Goal: Task Accomplishment & Management: Manage account settings

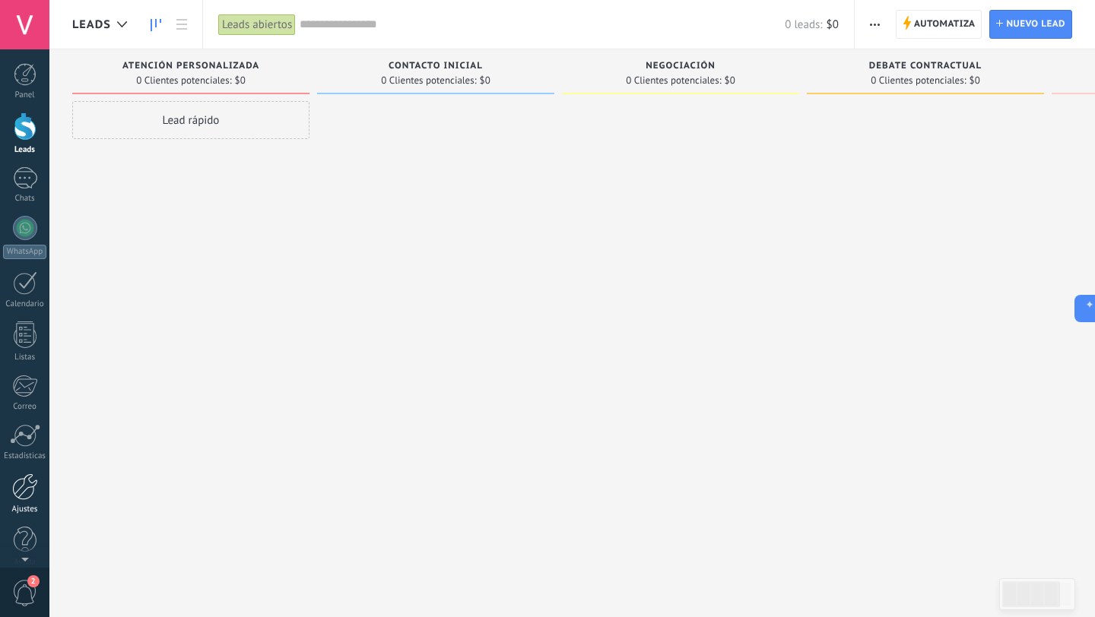
click at [26, 493] on div at bounding box center [25, 487] width 26 height 27
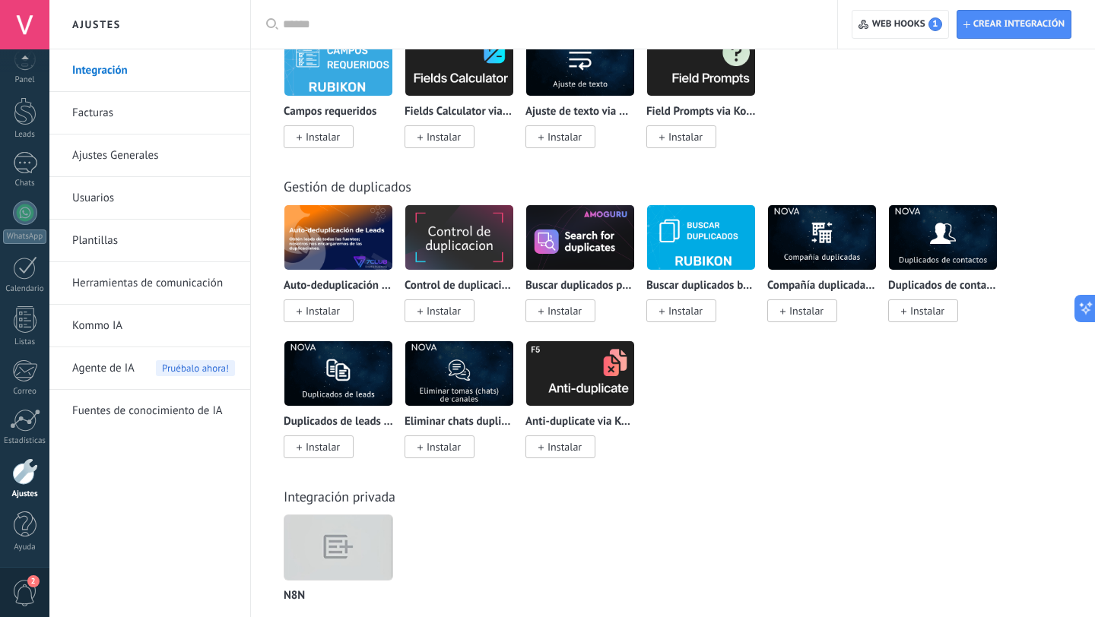
scroll to position [6636, 0]
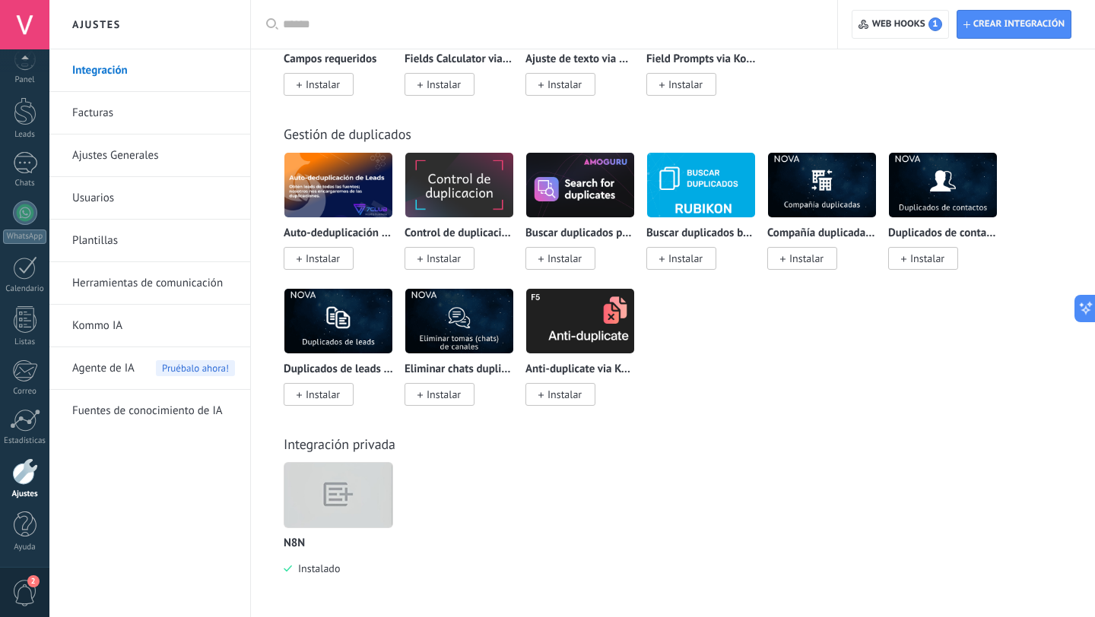
click at [332, 509] on img at bounding box center [338, 495] width 108 height 83
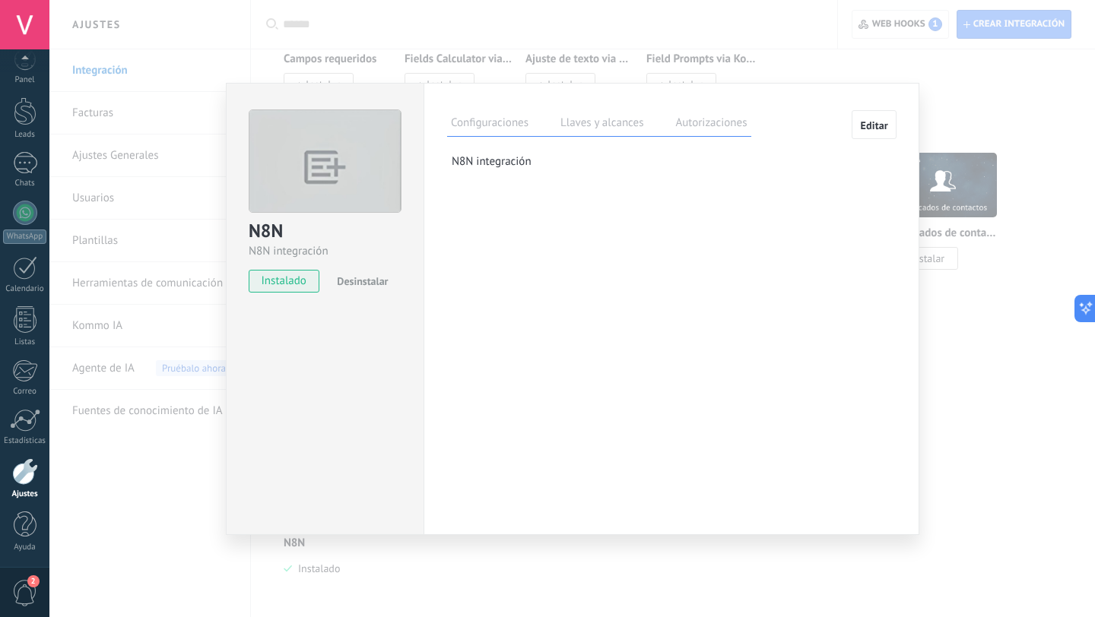
click at [589, 128] on label "Llaves y alcances" at bounding box center [601, 125] width 90 height 22
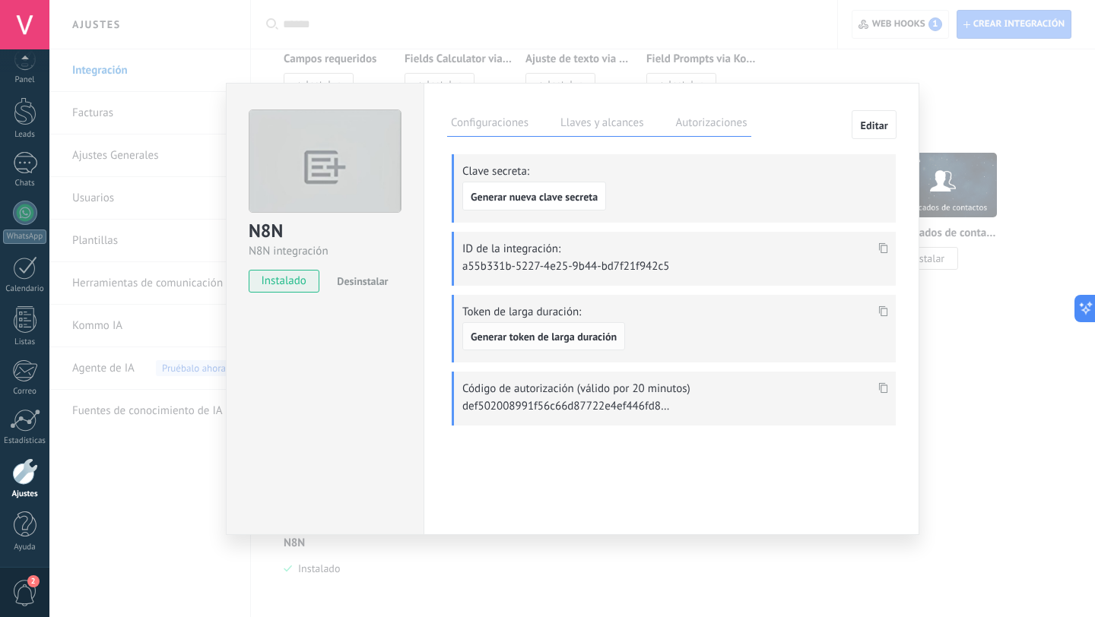
click at [557, 331] on span "Generar token de larga duración" at bounding box center [544, 336] width 146 height 11
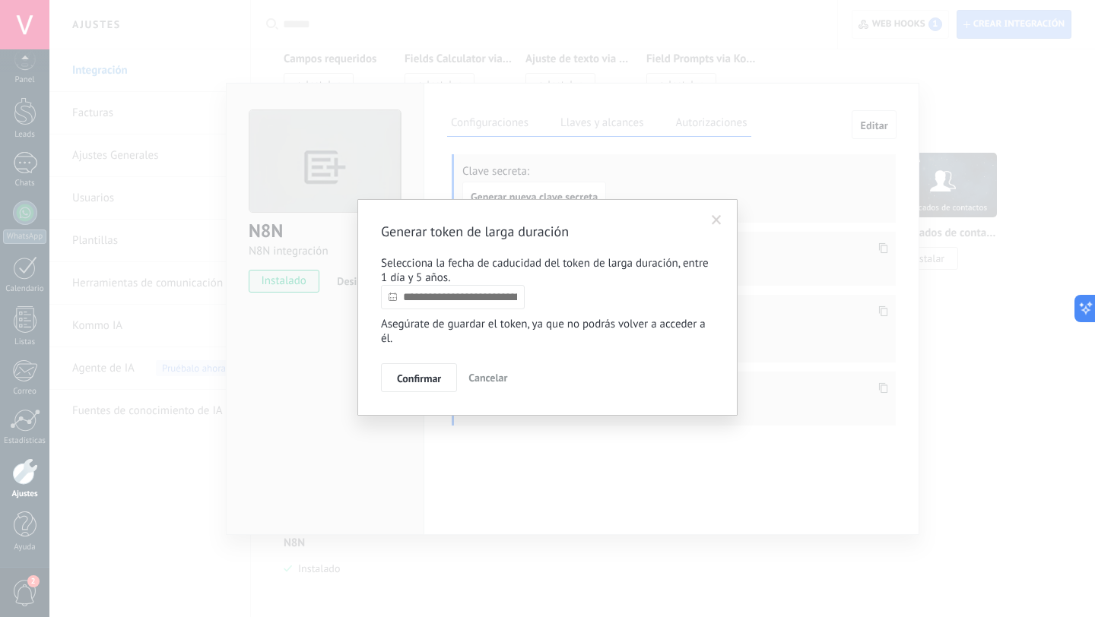
click at [789, 265] on div "Generar token de larga duración Selecciona la fecha de caducidad del token de l…" at bounding box center [547, 308] width 1095 height 617
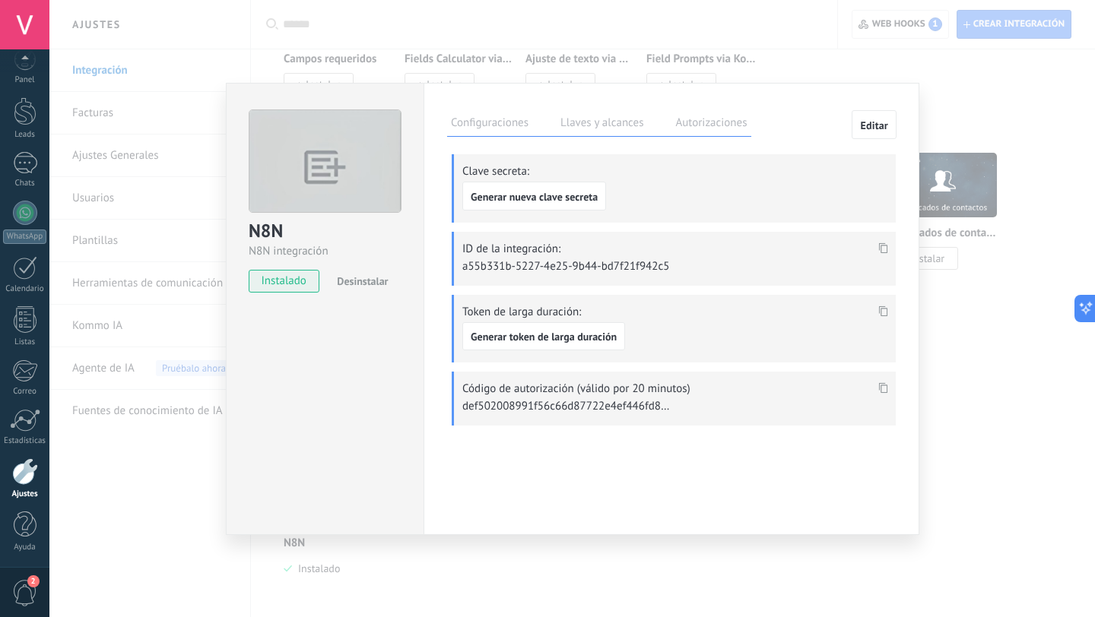
click at [886, 314] on use at bounding box center [883, 311] width 9 height 11
click at [883, 311] on icon at bounding box center [883, 311] width 9 height 11
click at [559, 334] on span "Generar token de larga duración" at bounding box center [544, 336] width 146 height 11
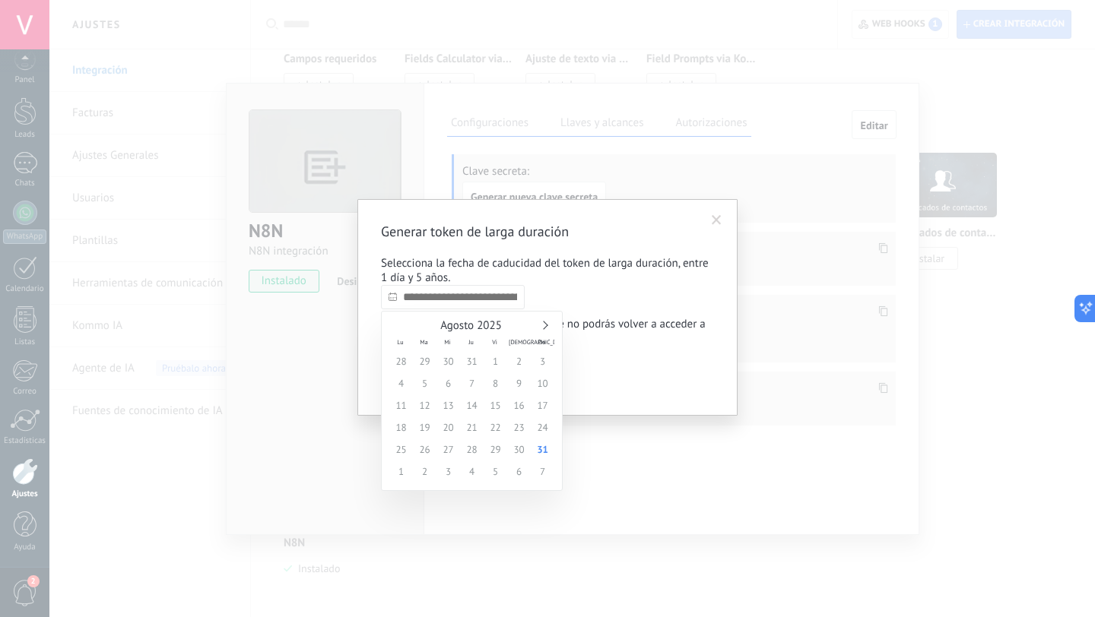
click at [432, 303] on input "text" at bounding box center [453, 297] width 144 height 24
click at [549, 325] on div "Agosto 2025" at bounding box center [471, 326] width 165 height 14
click at [487, 324] on span "Agosto 2025" at bounding box center [471, 325] width 62 height 14
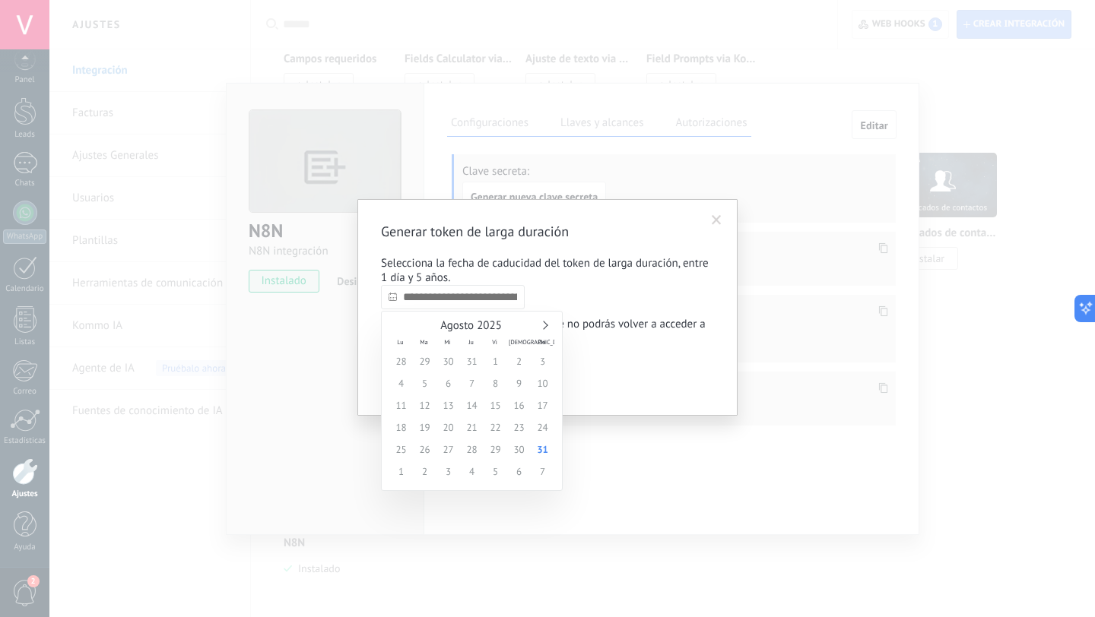
click at [547, 325] on link at bounding box center [543, 325] width 8 height 8
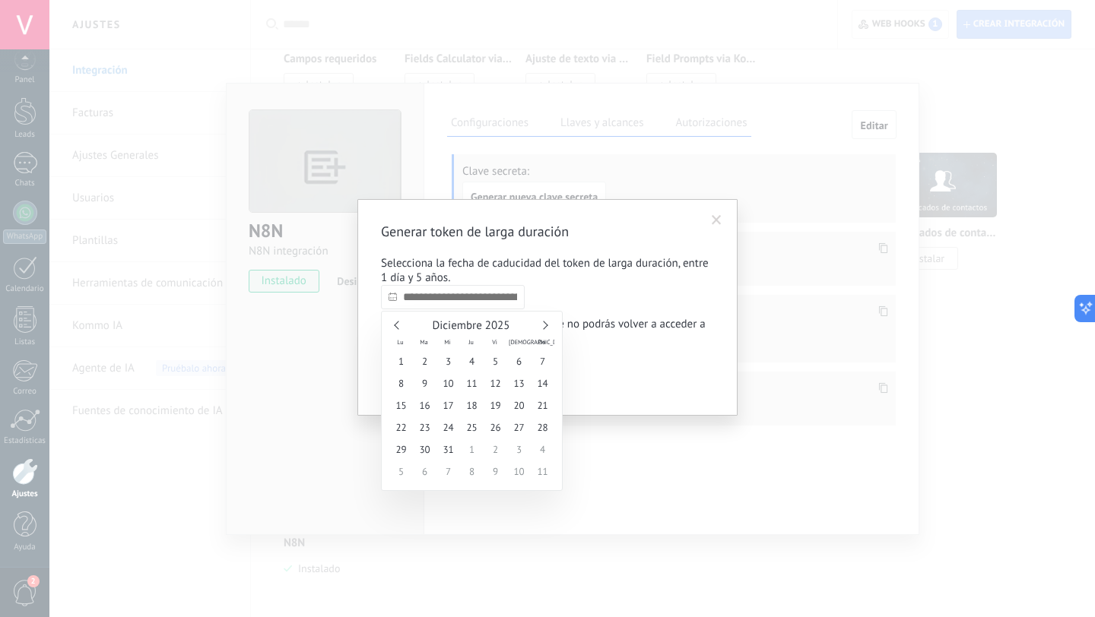
click at [547, 325] on link at bounding box center [543, 325] width 8 height 8
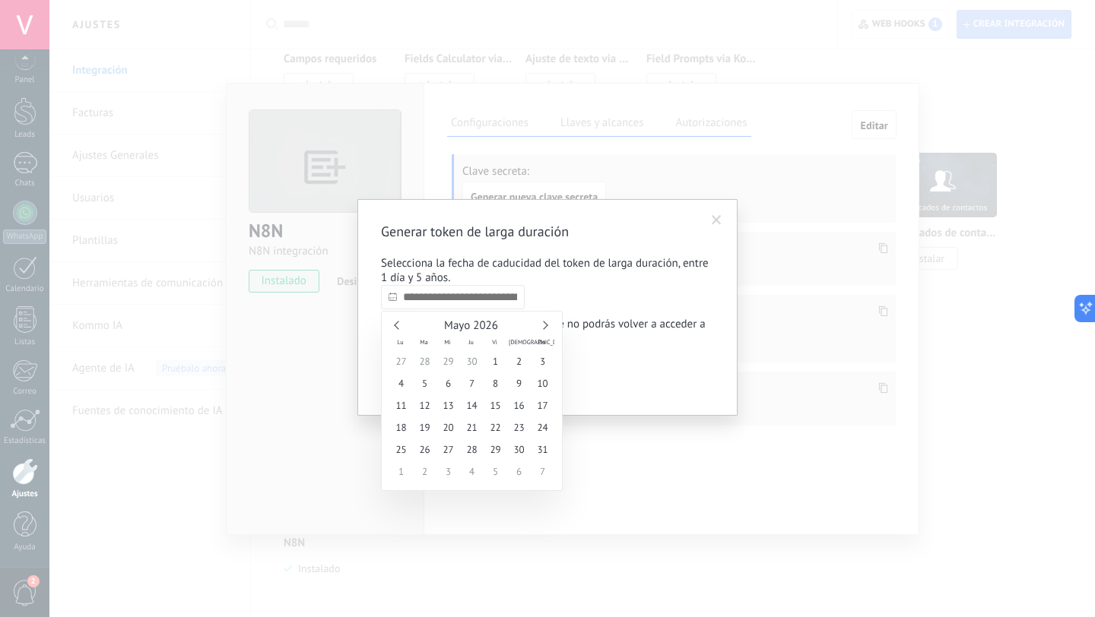
click at [547, 325] on link at bounding box center [543, 325] width 8 height 8
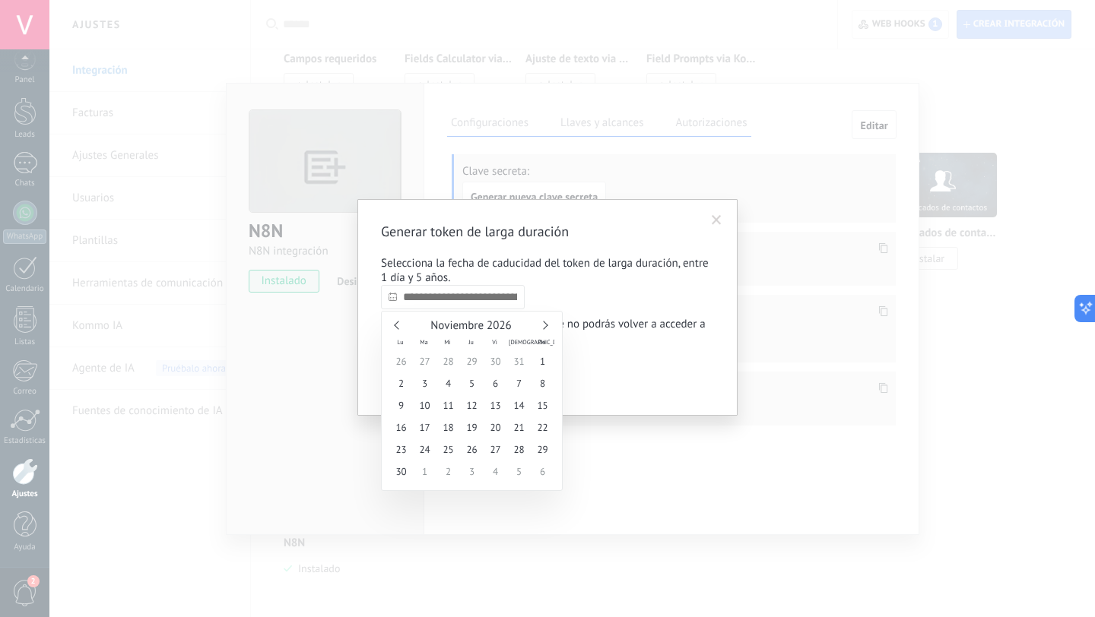
click at [547, 325] on link at bounding box center [543, 325] width 8 height 8
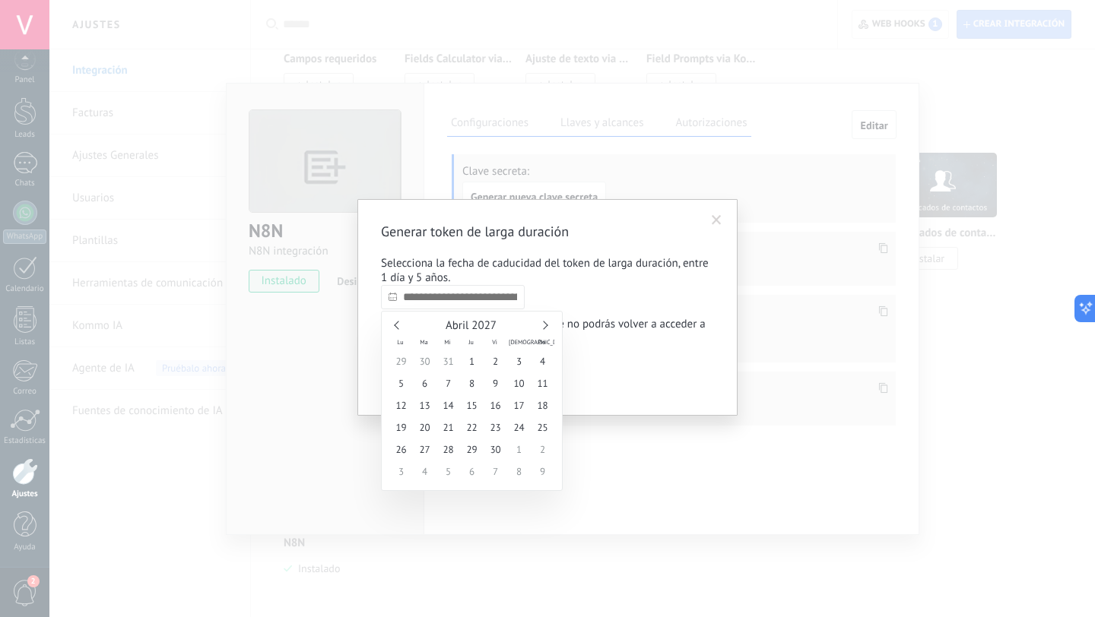
click at [547, 325] on link at bounding box center [543, 325] width 8 height 8
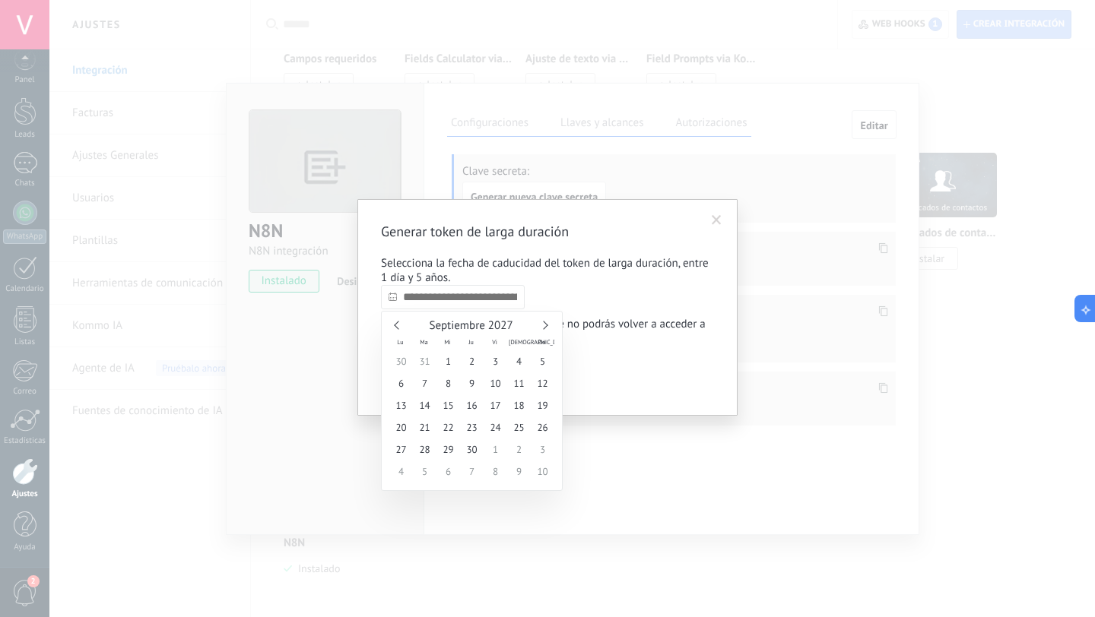
click at [547, 325] on link at bounding box center [543, 325] width 8 height 8
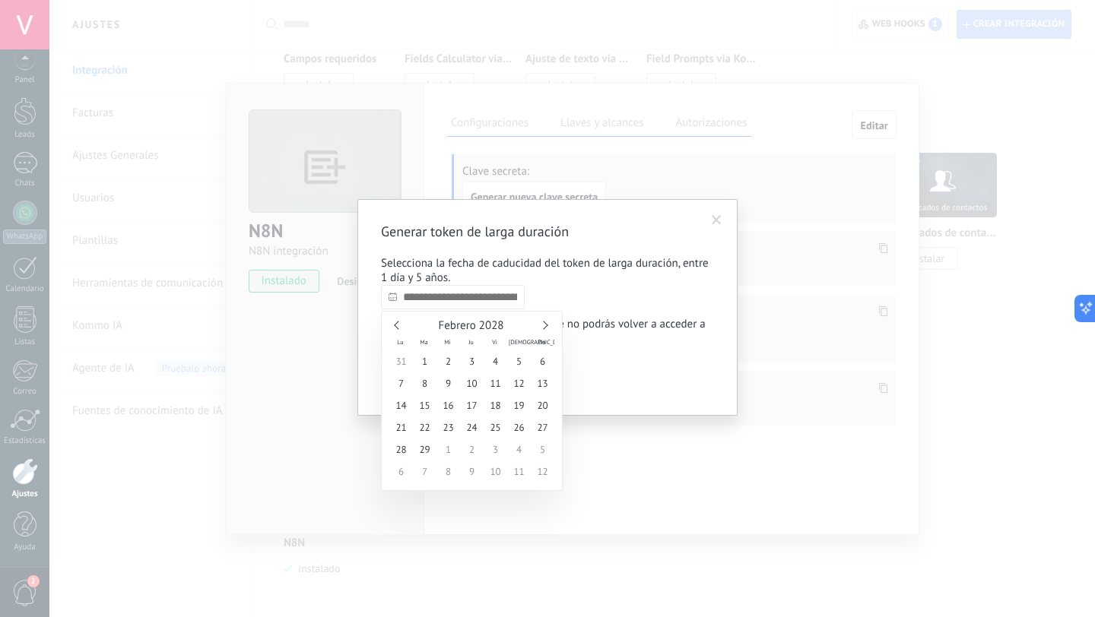
click at [547, 325] on link at bounding box center [543, 325] width 8 height 8
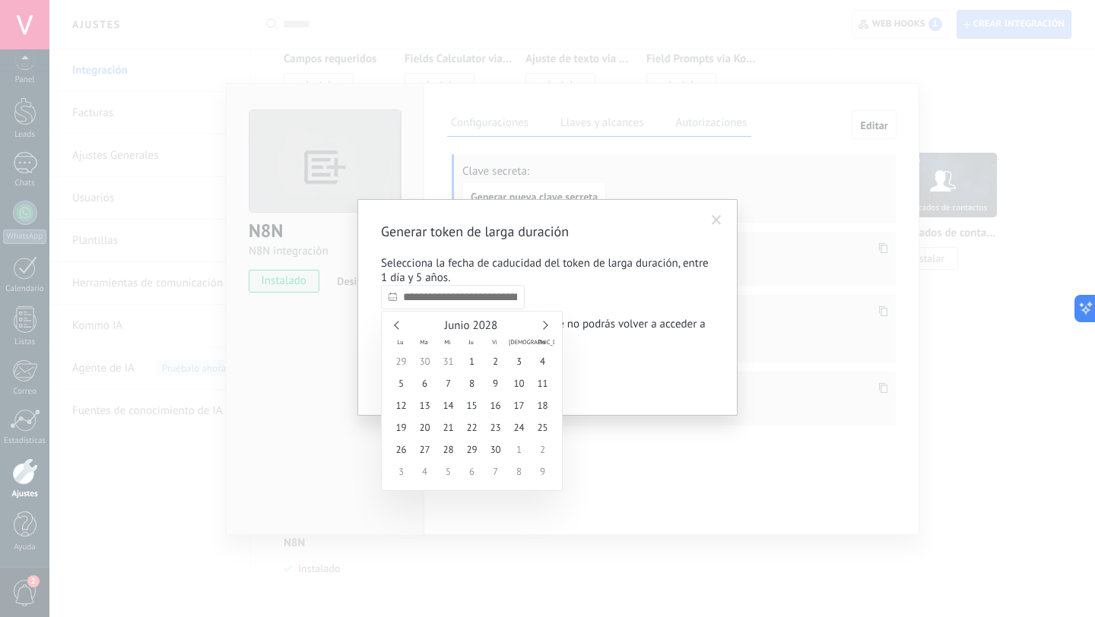
click at [547, 325] on link at bounding box center [543, 325] width 8 height 8
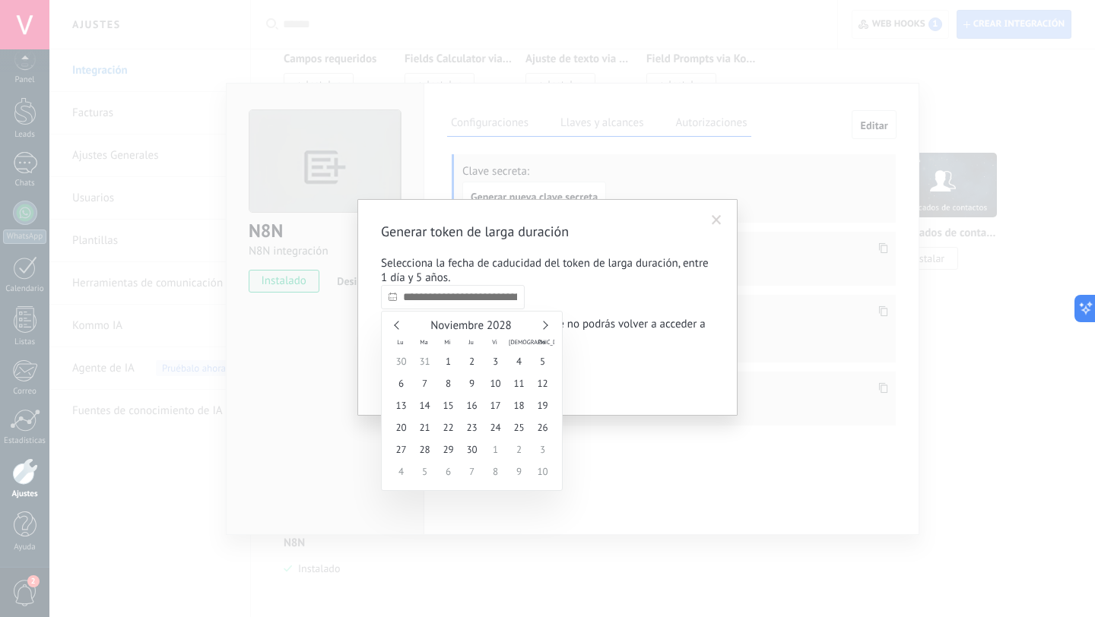
click at [547, 325] on link at bounding box center [543, 325] width 8 height 8
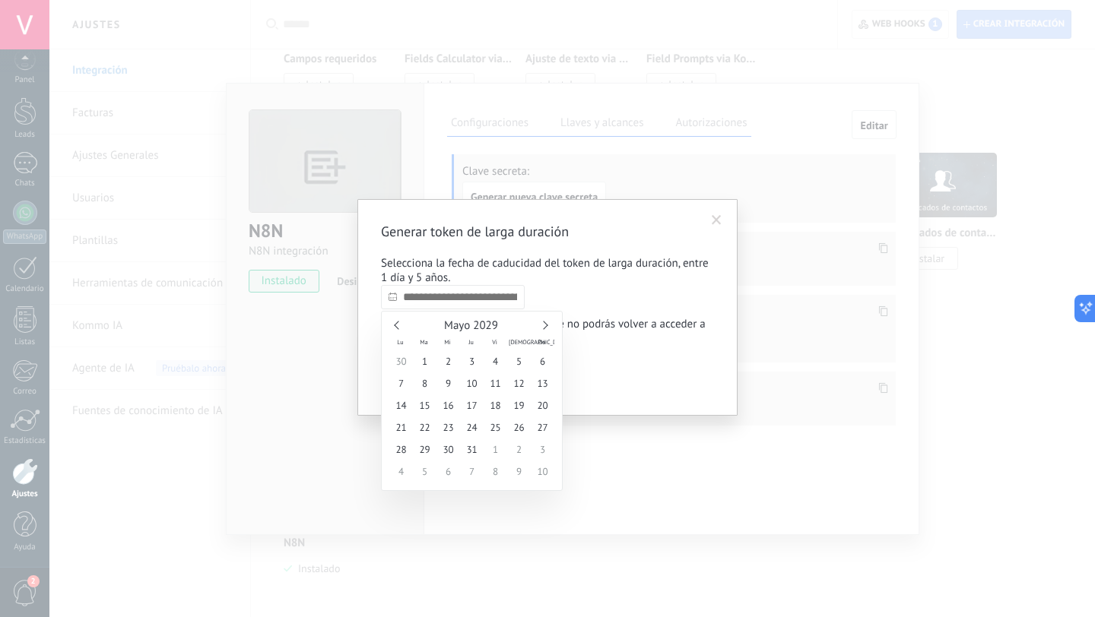
click at [547, 325] on link at bounding box center [543, 325] width 8 height 8
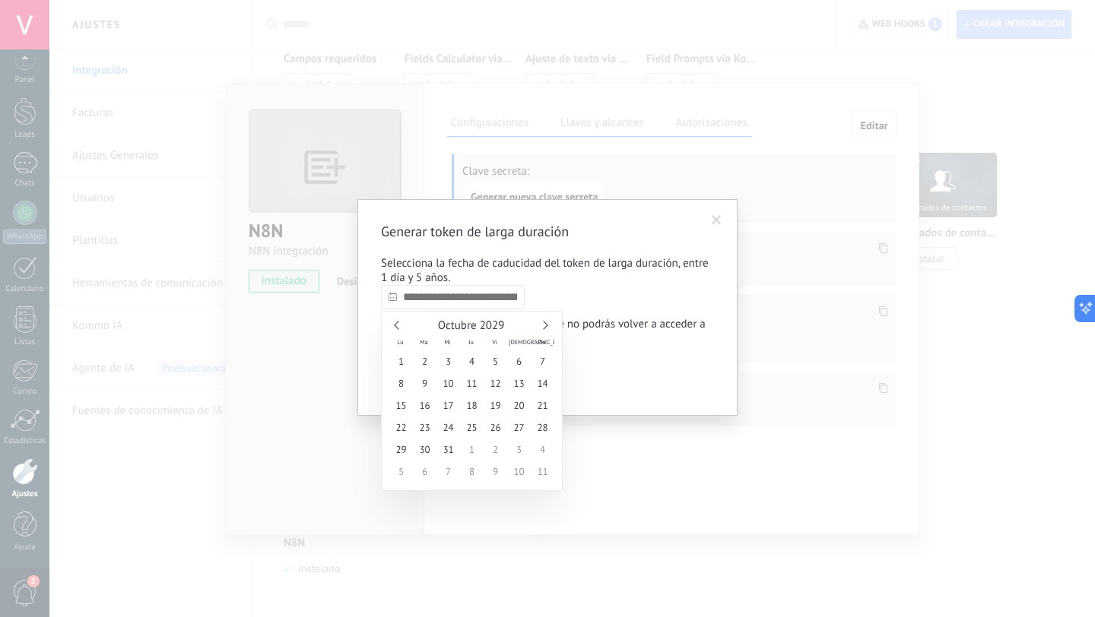
click at [547, 325] on link at bounding box center [543, 325] width 8 height 8
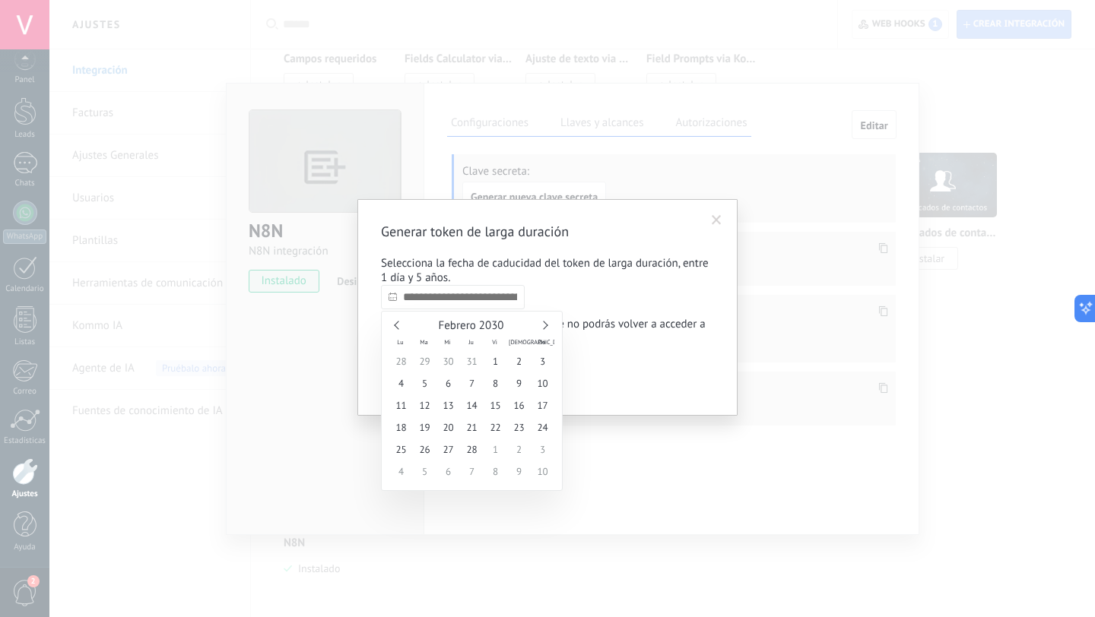
click at [547, 325] on link at bounding box center [543, 325] width 8 height 8
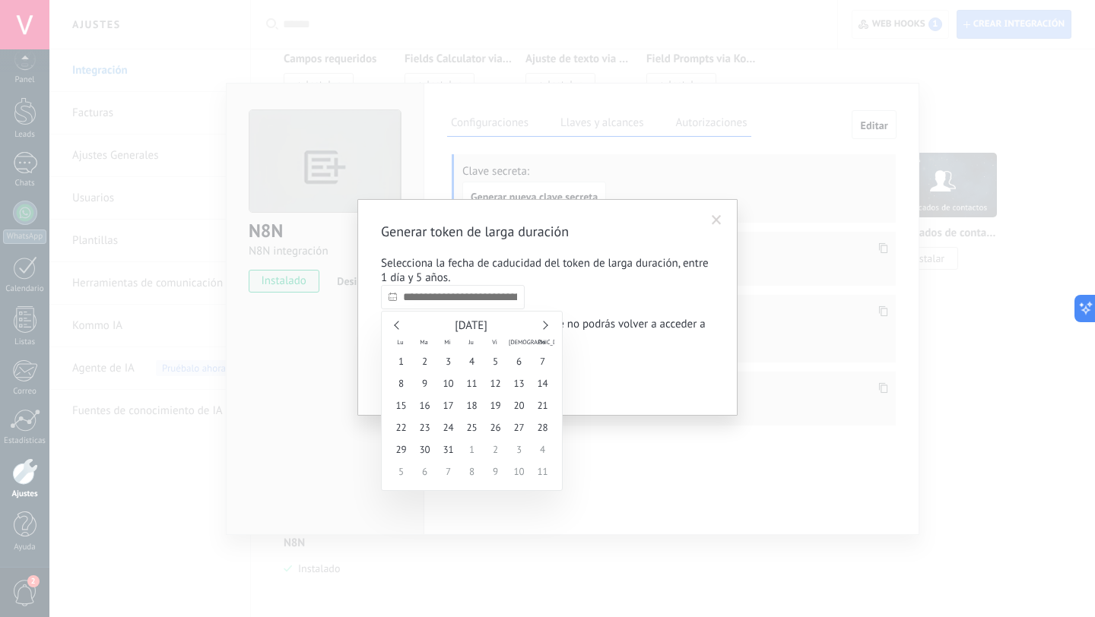
click at [547, 325] on link at bounding box center [543, 325] width 8 height 8
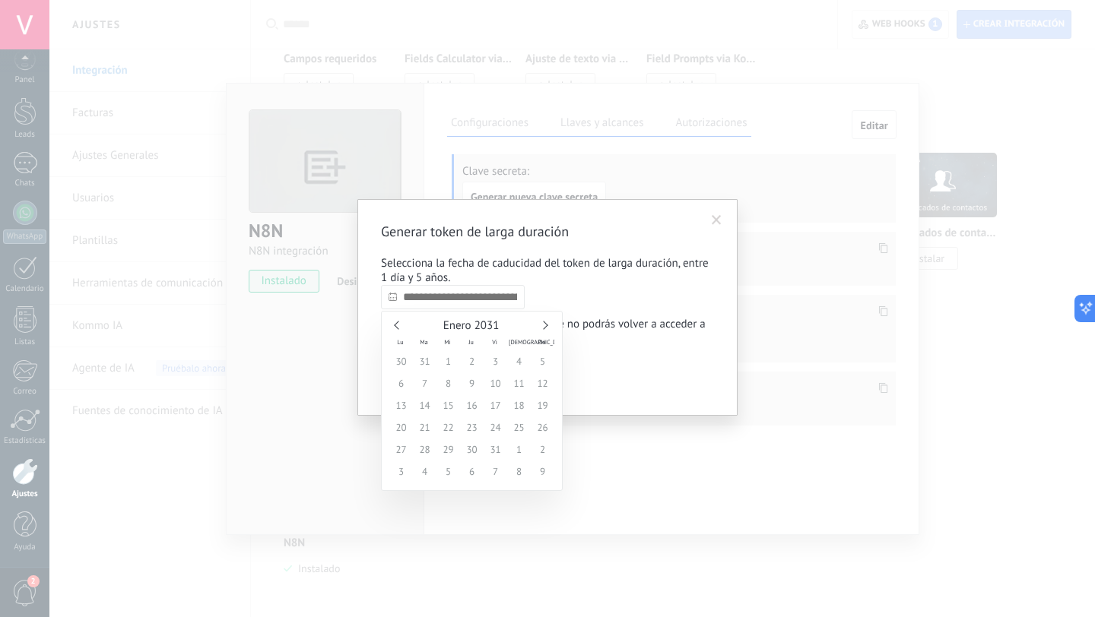
click at [547, 325] on link at bounding box center [543, 325] width 8 height 8
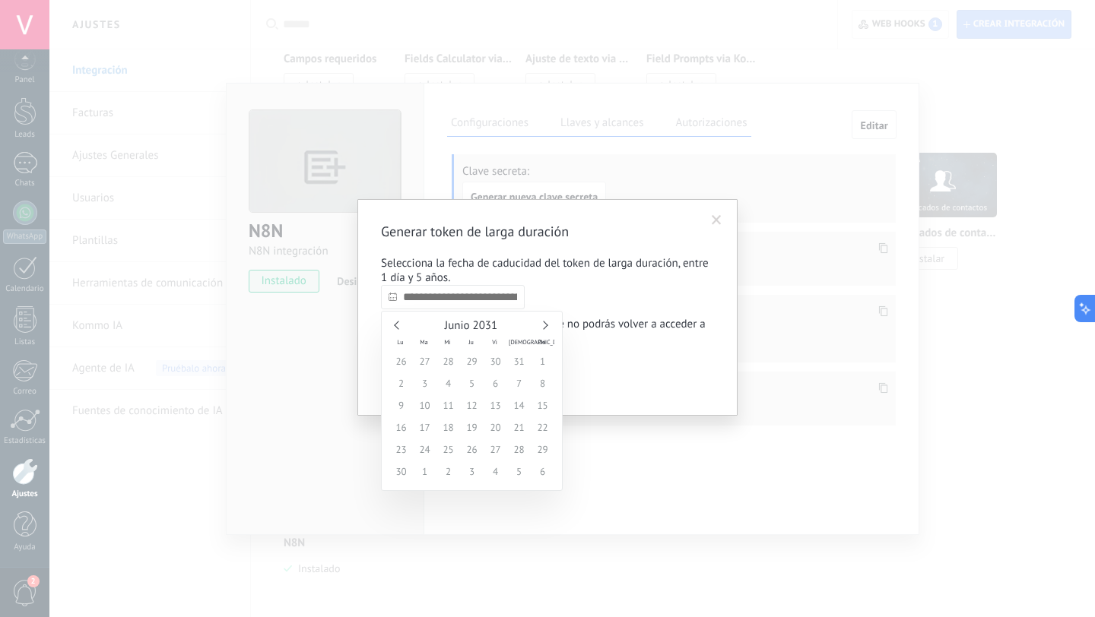
click at [547, 325] on link at bounding box center [543, 325] width 8 height 8
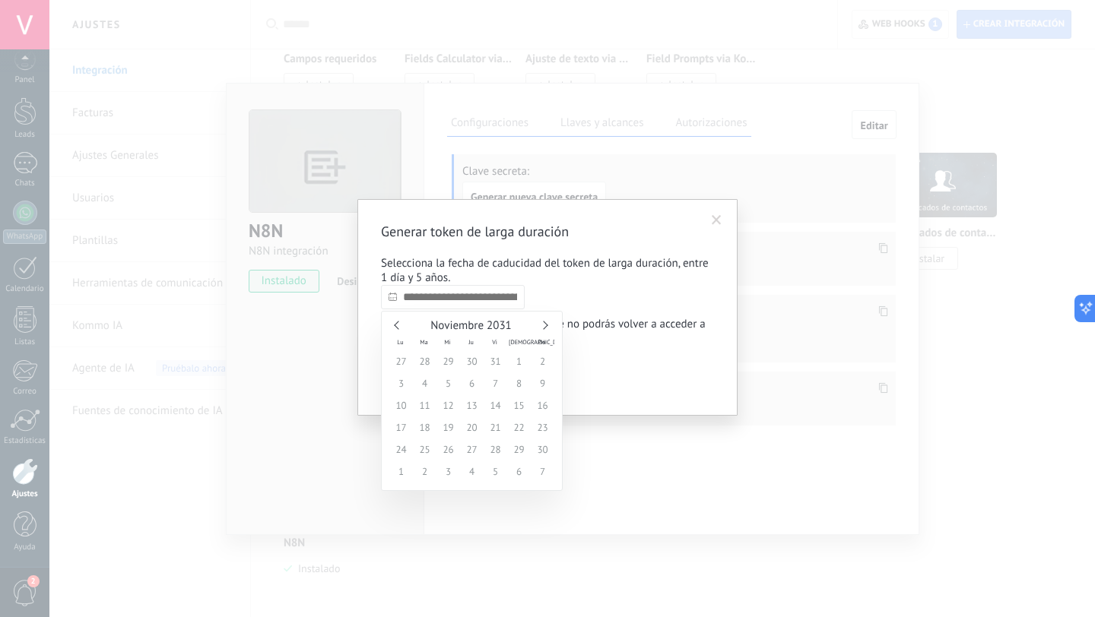
click at [547, 325] on link at bounding box center [543, 325] width 8 height 8
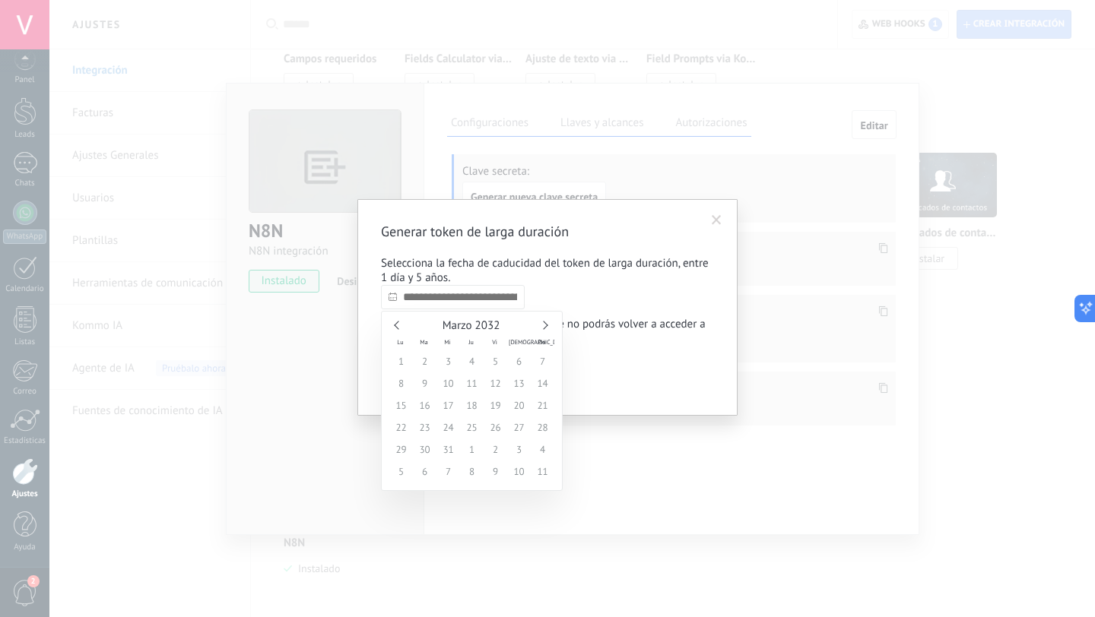
click at [547, 325] on link at bounding box center [543, 325] width 8 height 8
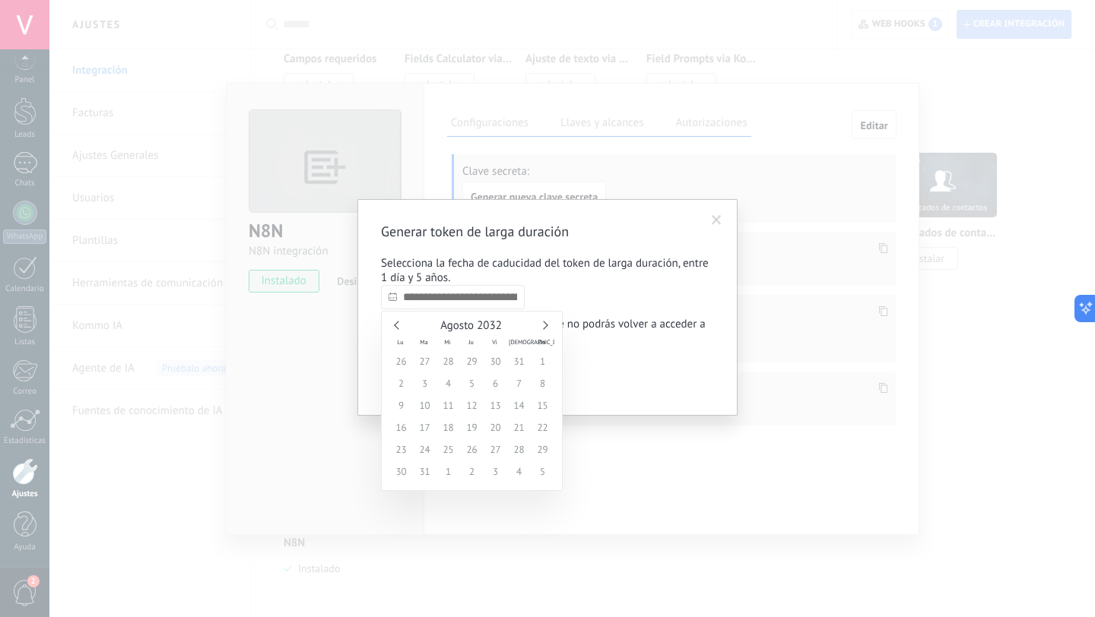
click at [547, 325] on link at bounding box center [543, 325] width 8 height 8
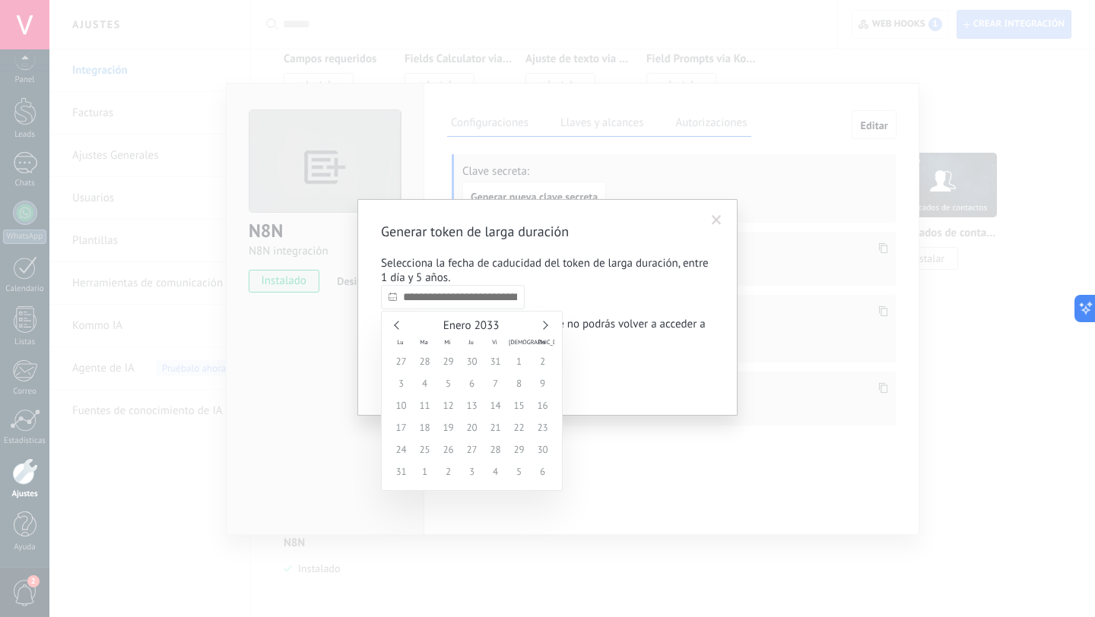
click at [547, 325] on link at bounding box center [543, 325] width 8 height 8
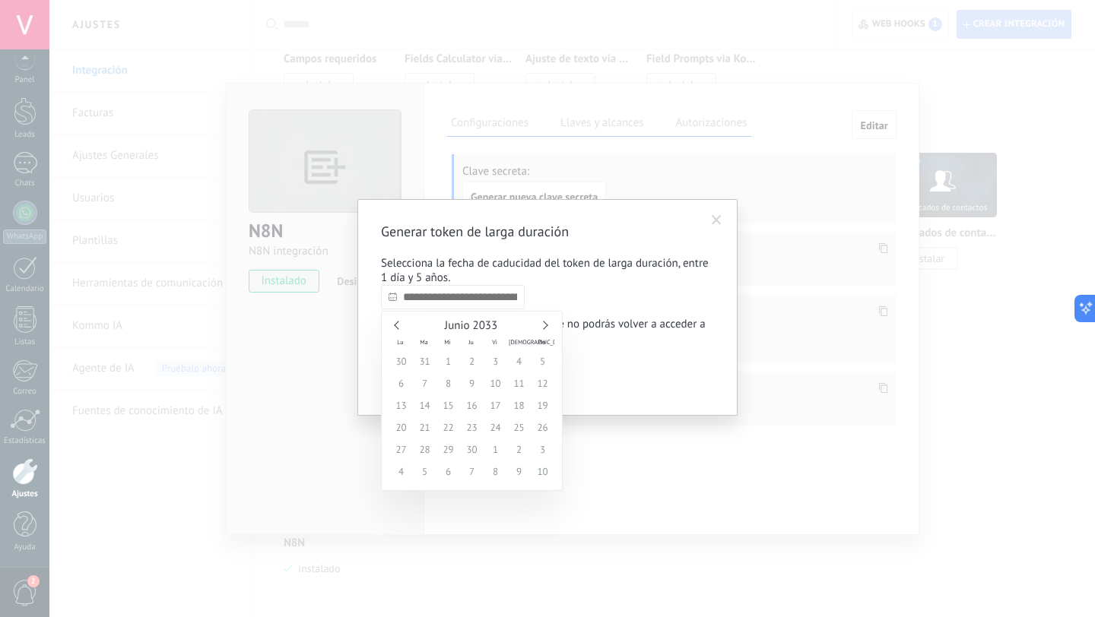
click at [547, 325] on link at bounding box center [543, 325] width 8 height 8
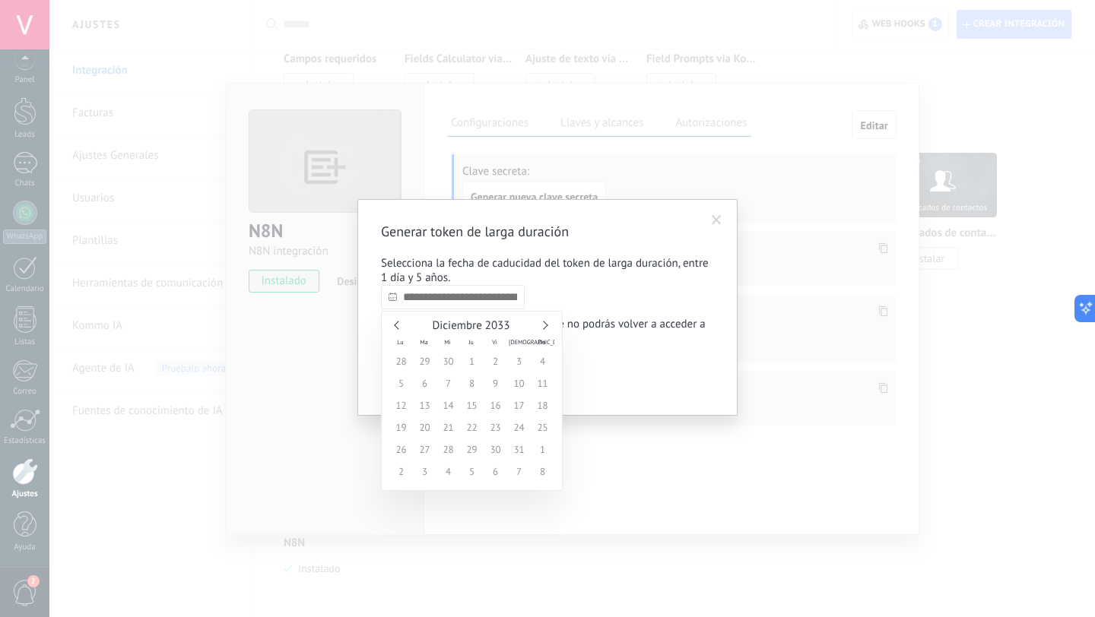
click at [547, 325] on link at bounding box center [543, 325] width 8 height 8
click at [470, 382] on span "9" at bounding box center [472, 383] width 24 height 22
click at [395, 324] on link at bounding box center [398, 325] width 8 height 8
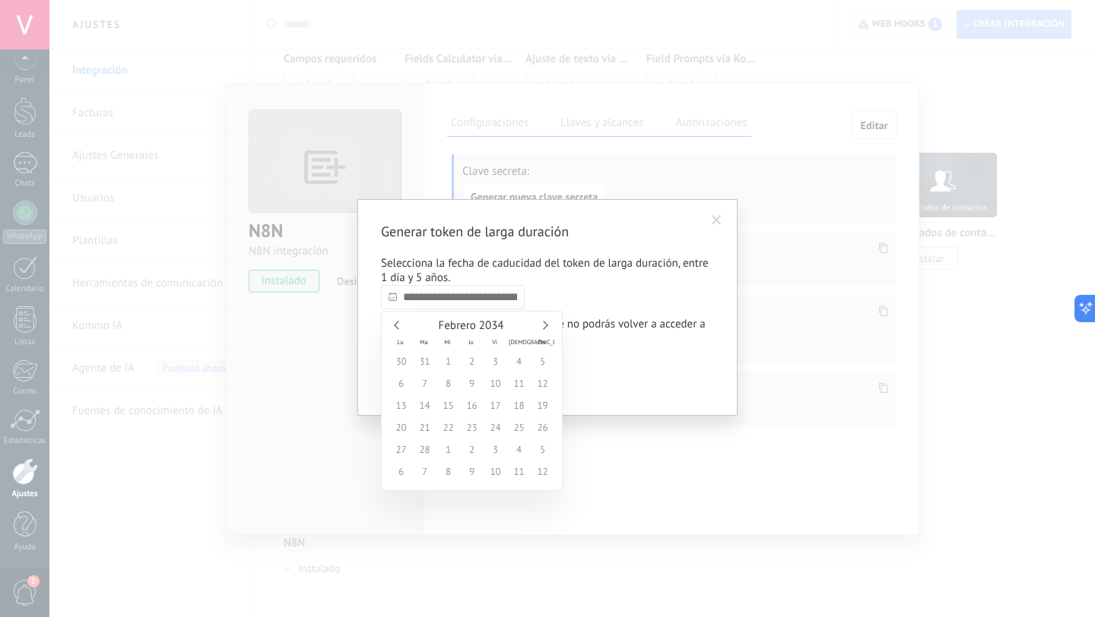
click at [395, 324] on link at bounding box center [398, 325] width 8 height 8
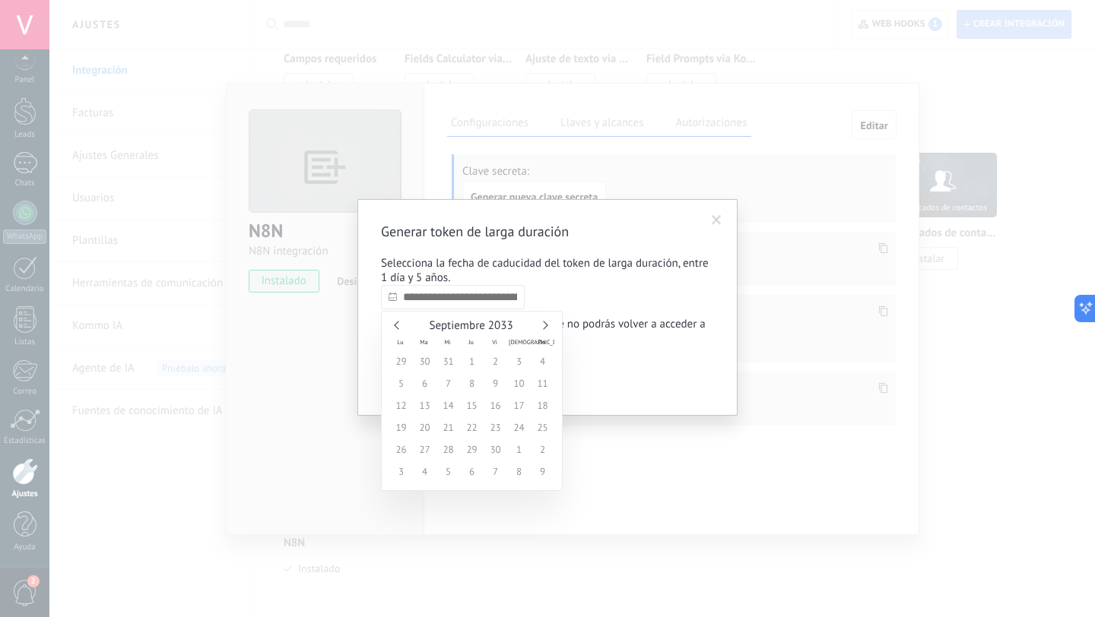
click at [395, 324] on link at bounding box center [398, 325] width 8 height 8
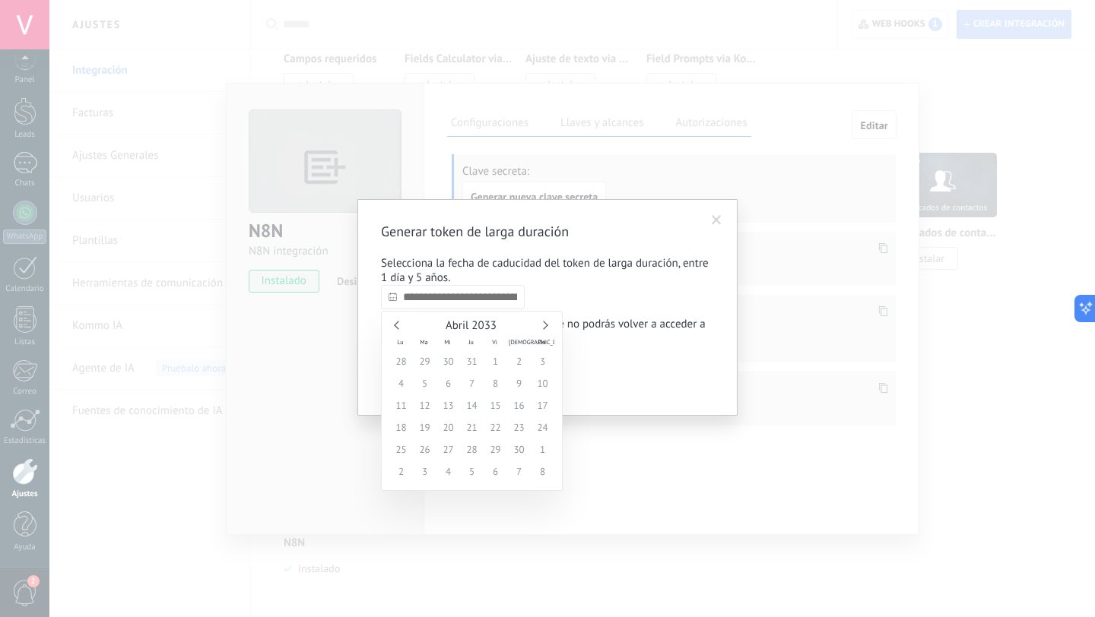
click at [395, 324] on link at bounding box center [398, 325] width 8 height 8
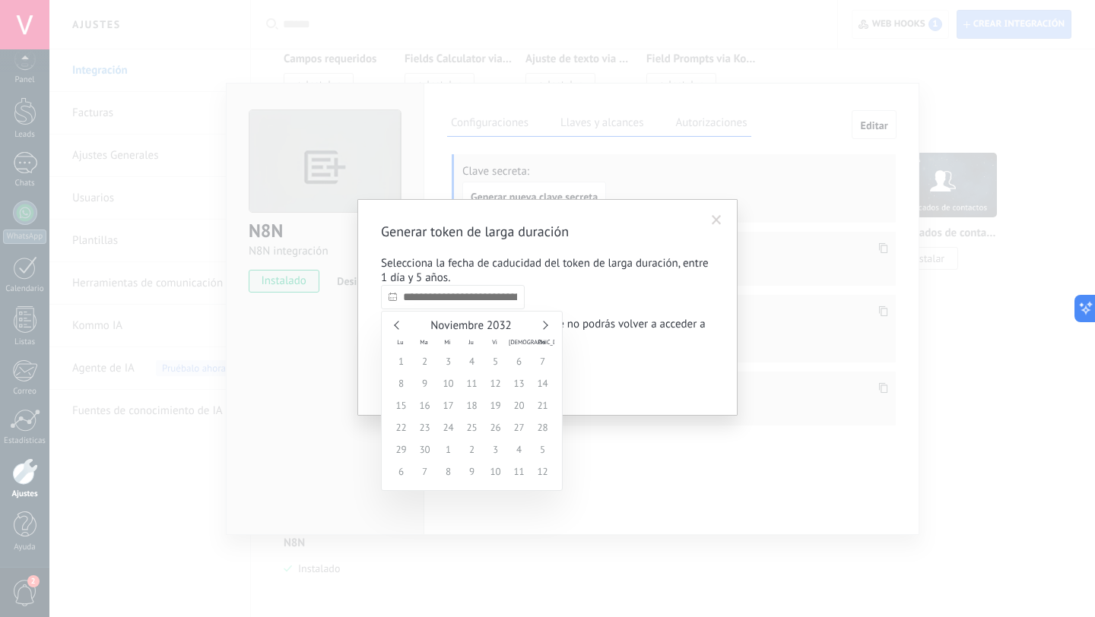
click at [395, 324] on link at bounding box center [398, 325] width 8 height 8
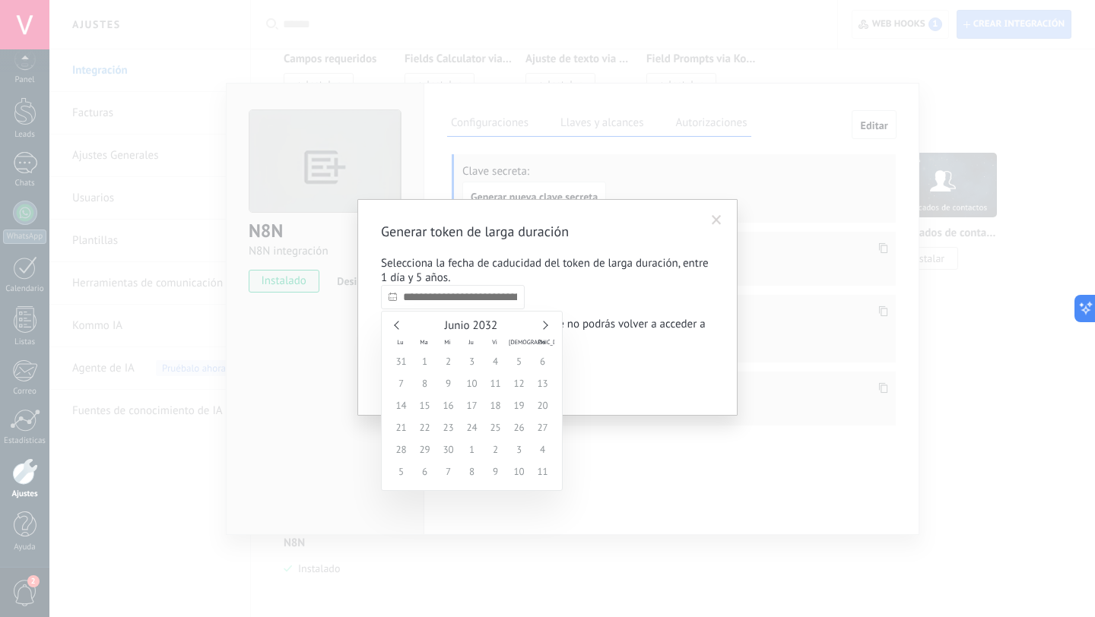
click at [395, 324] on link at bounding box center [398, 325] width 8 height 8
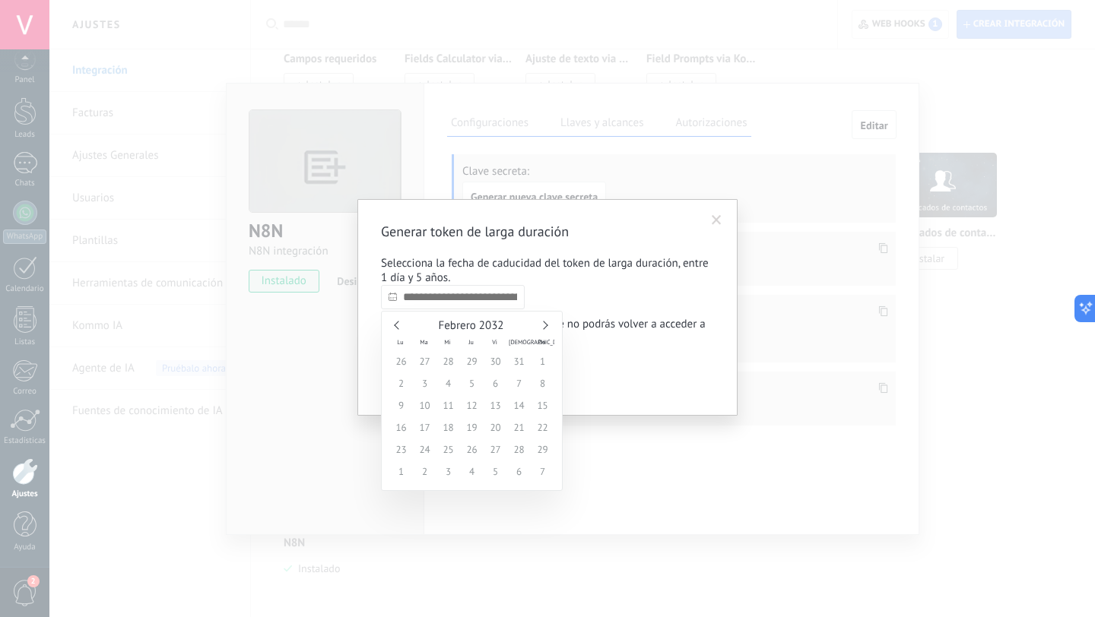
click at [395, 324] on link at bounding box center [398, 325] width 8 height 8
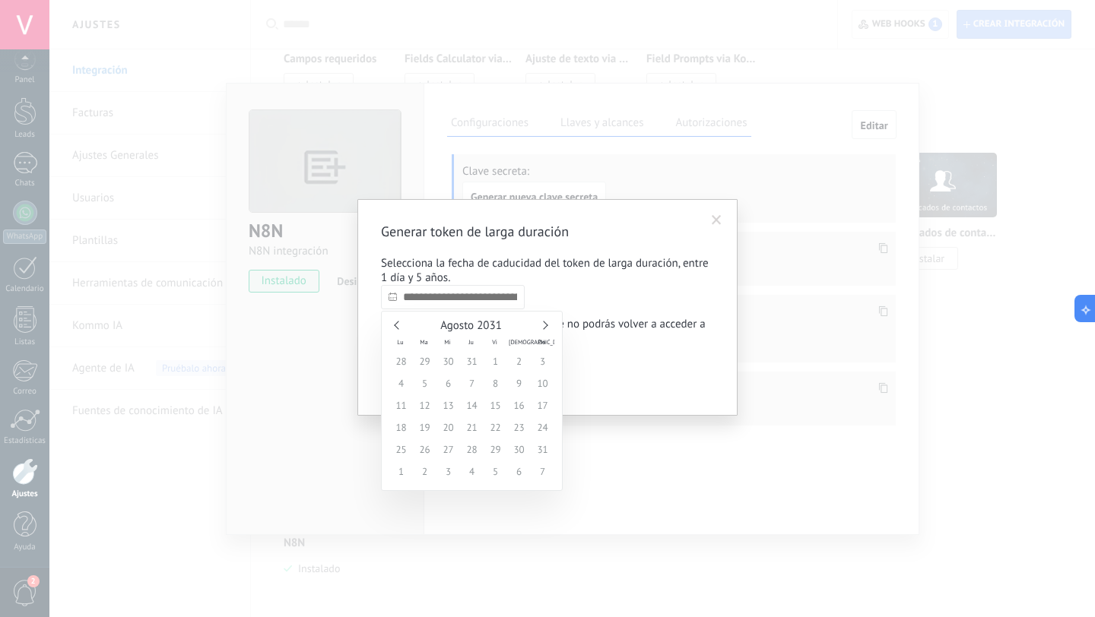
click at [395, 324] on link at bounding box center [398, 325] width 8 height 8
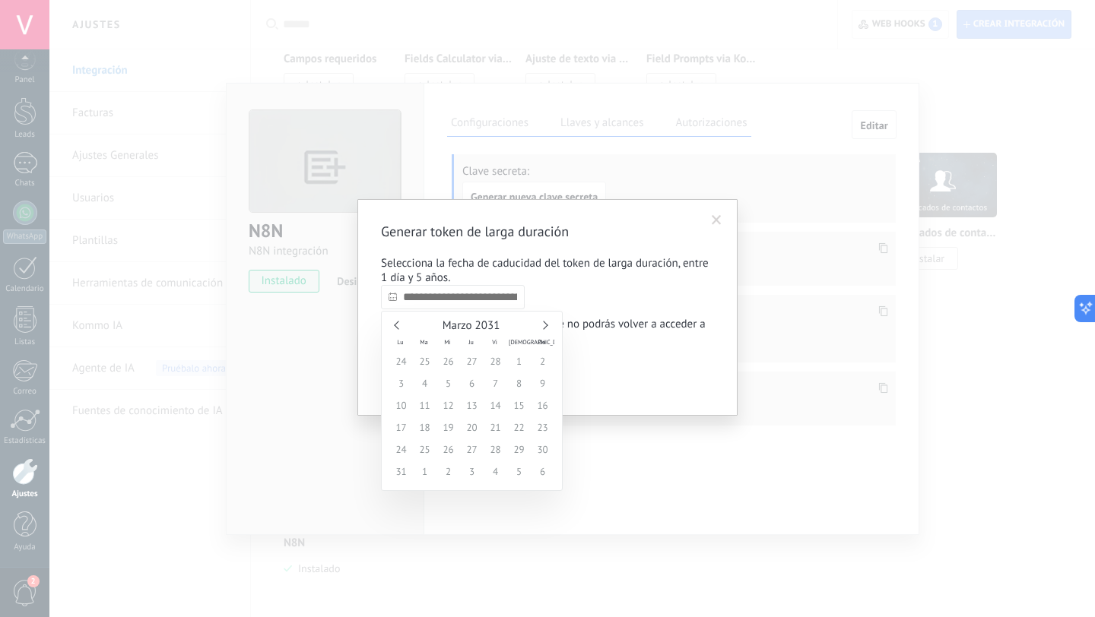
click at [395, 324] on link at bounding box center [398, 325] width 8 height 8
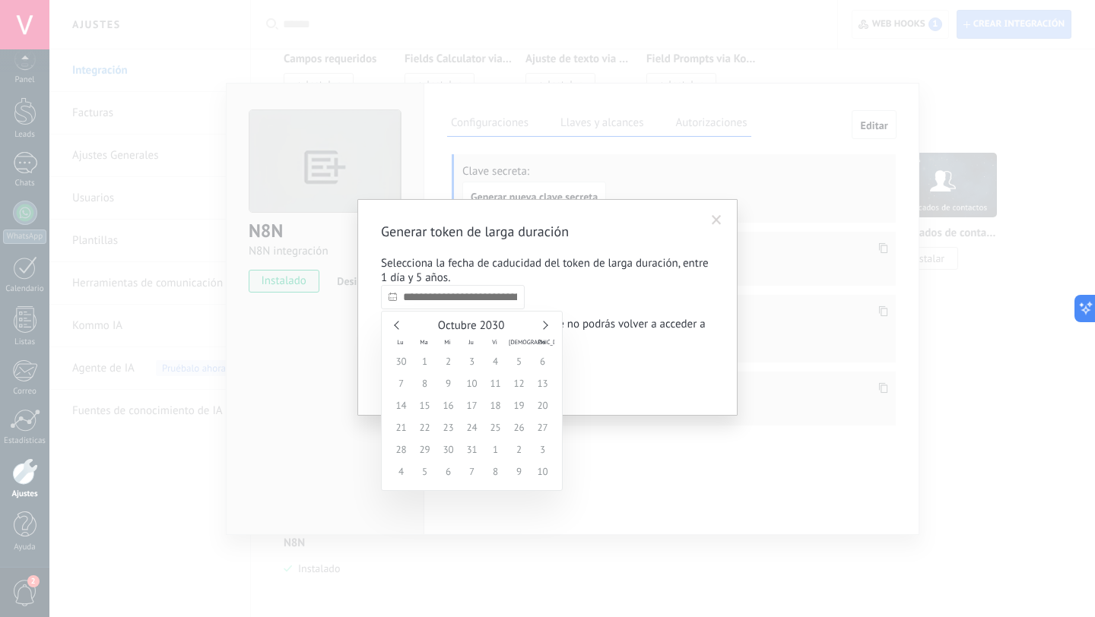
click at [395, 324] on link at bounding box center [398, 325] width 8 height 8
type input "**********"
click at [516, 447] on span "31" at bounding box center [519, 450] width 24 height 22
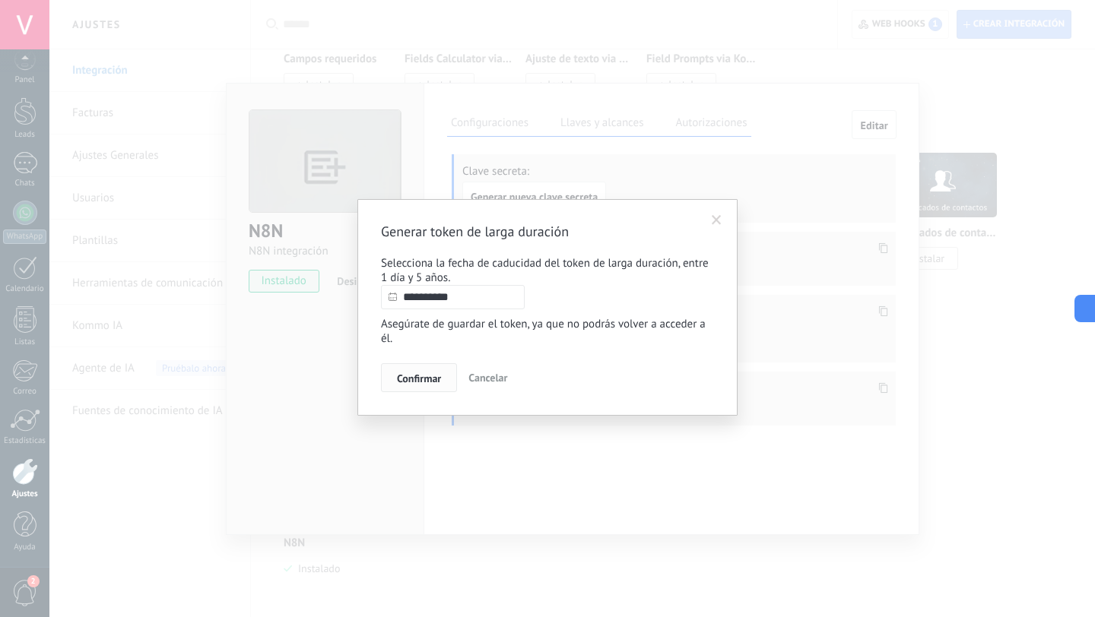
click at [405, 382] on span "Confirmar" at bounding box center [419, 378] width 44 height 11
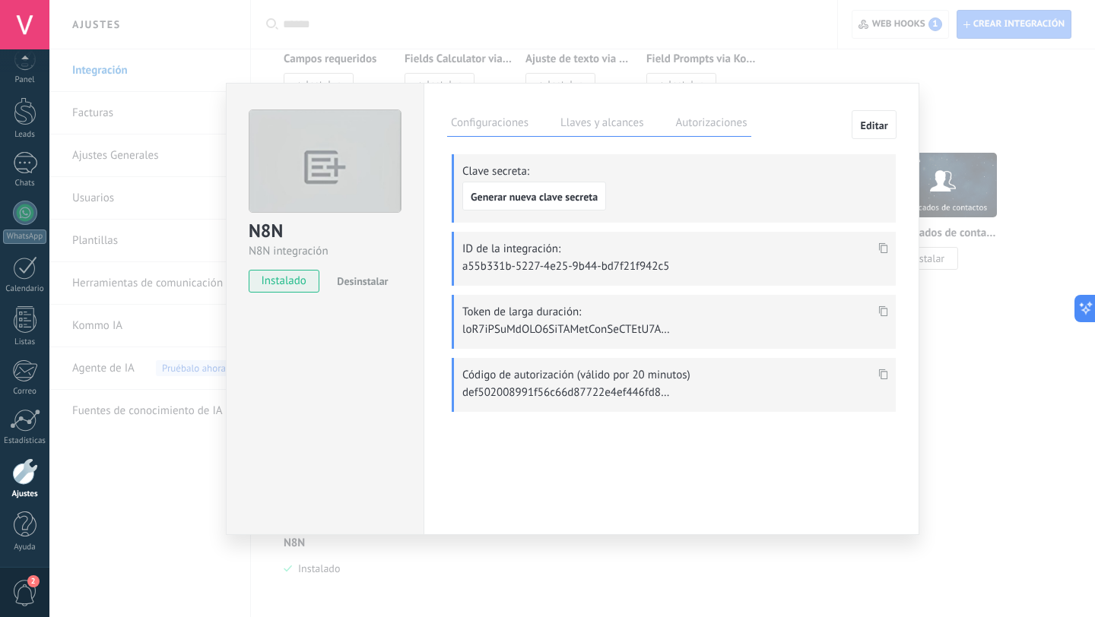
click at [879, 307] on use at bounding box center [883, 311] width 9 height 11
click at [545, 52] on div "N8N N8N integración instalado Desinstalar Configuraciones Llaves y alcances Aut…" at bounding box center [571, 308] width 1045 height 617
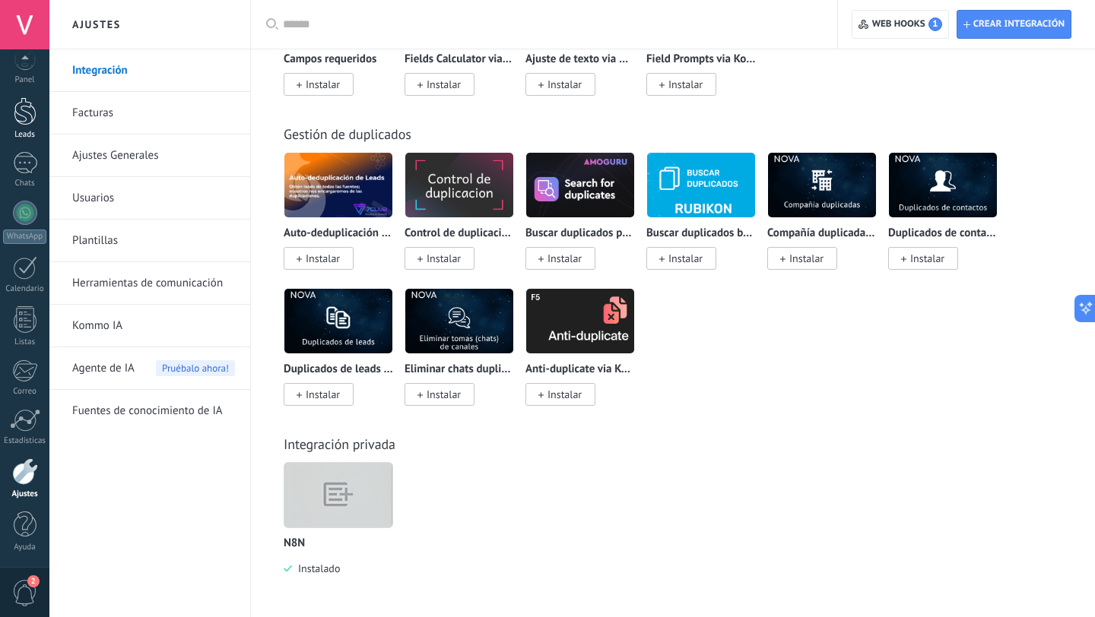
click at [30, 112] on div at bounding box center [25, 111] width 23 height 28
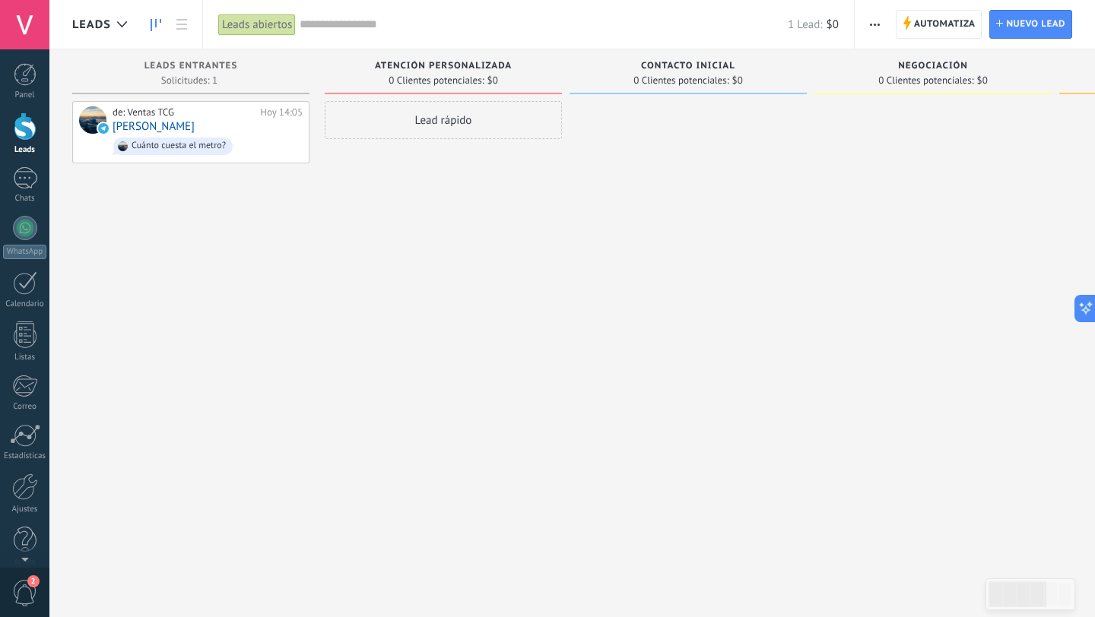
click at [492, 67] on span "Atención Personalizada" at bounding box center [443, 66] width 137 height 11
click at [474, 80] on span "0 Clientes potenciales:" at bounding box center [435, 80] width 95 height 9
click at [870, 21] on span "button" at bounding box center [875, 24] width 10 height 29
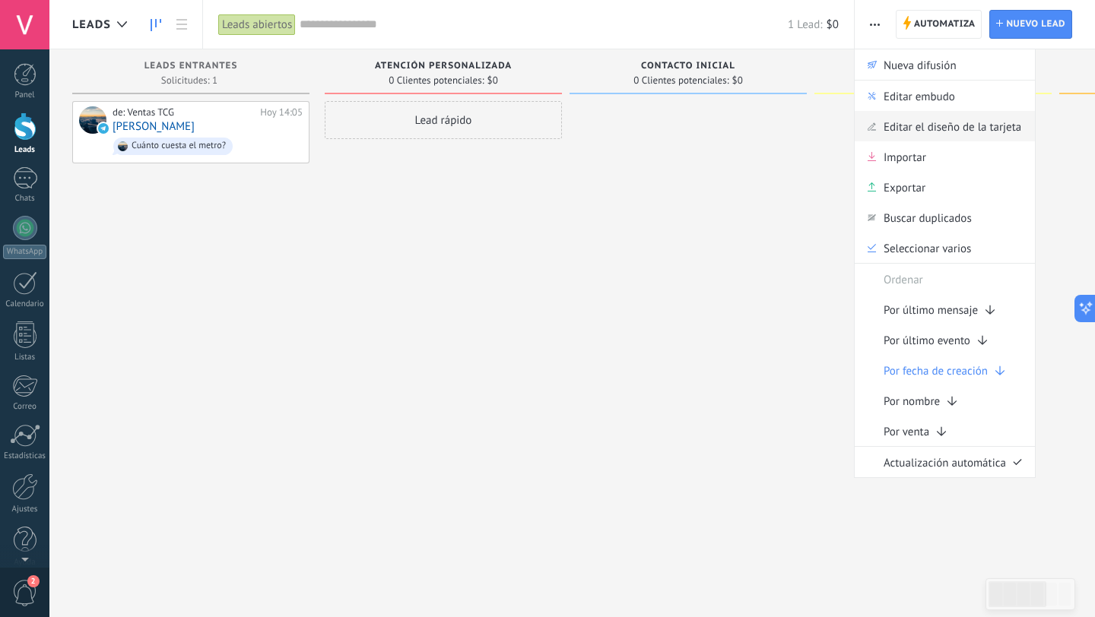
click at [898, 124] on span "Editar el diseño de la tarjeta" at bounding box center [952, 126] width 138 height 30
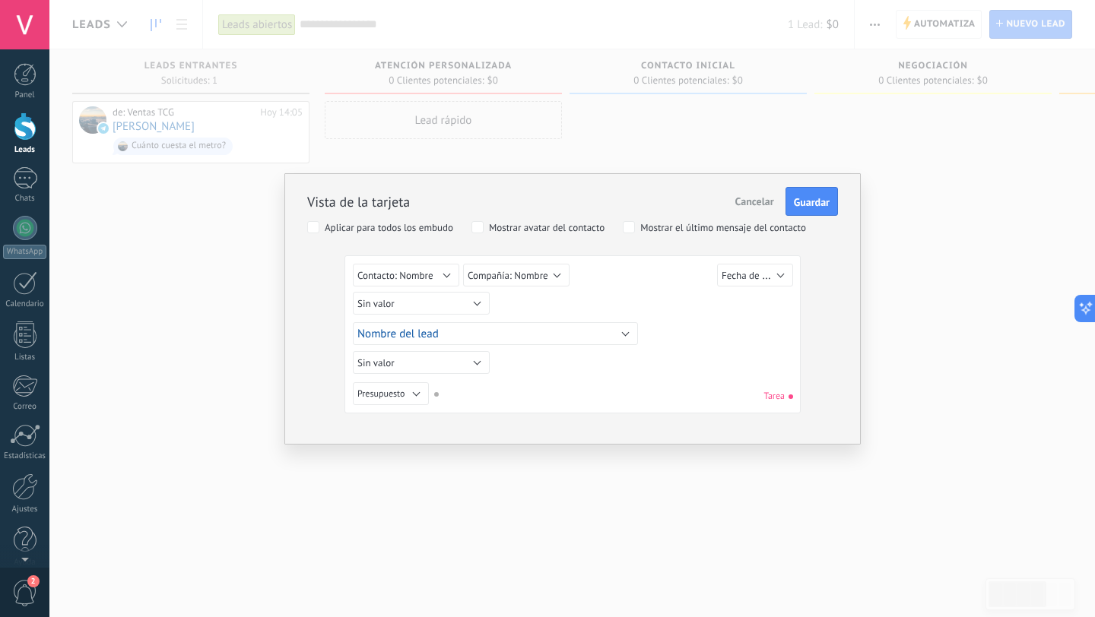
click at [566, 121] on div "Vista de la tarjeta Cancelar Guardar Aplicar para todos los embudo Mostrar avat…" at bounding box center [571, 308] width 1045 height 617
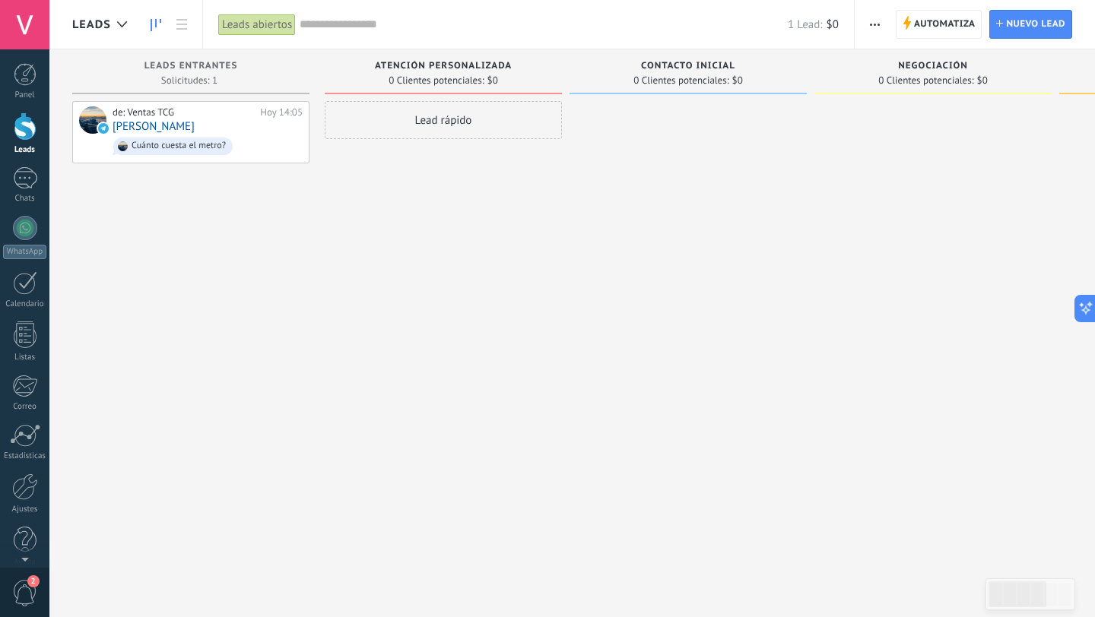
click at [444, 69] on span "Atención Personalizada" at bounding box center [443, 66] width 137 height 11
click at [412, 81] on span "0 Clientes potenciales:" at bounding box center [435, 80] width 95 height 9
click at [420, 78] on span "0 Clientes potenciales:" at bounding box center [435, 80] width 95 height 9
click at [870, 33] on span "button" at bounding box center [875, 24] width 10 height 29
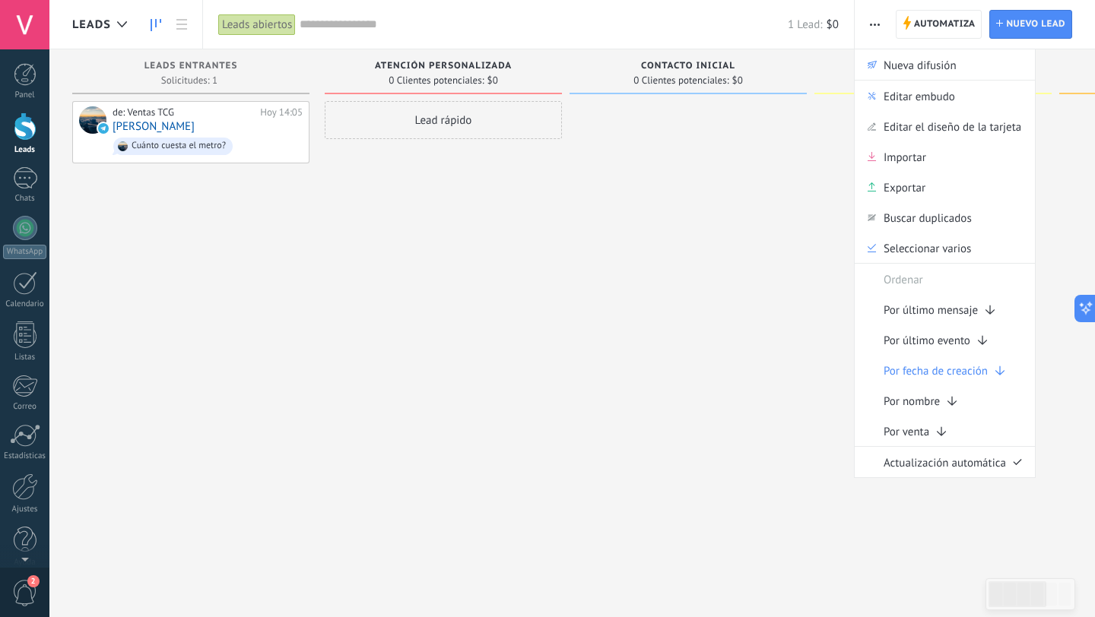
click at [765, 154] on div at bounding box center [687, 310] width 237 height 419
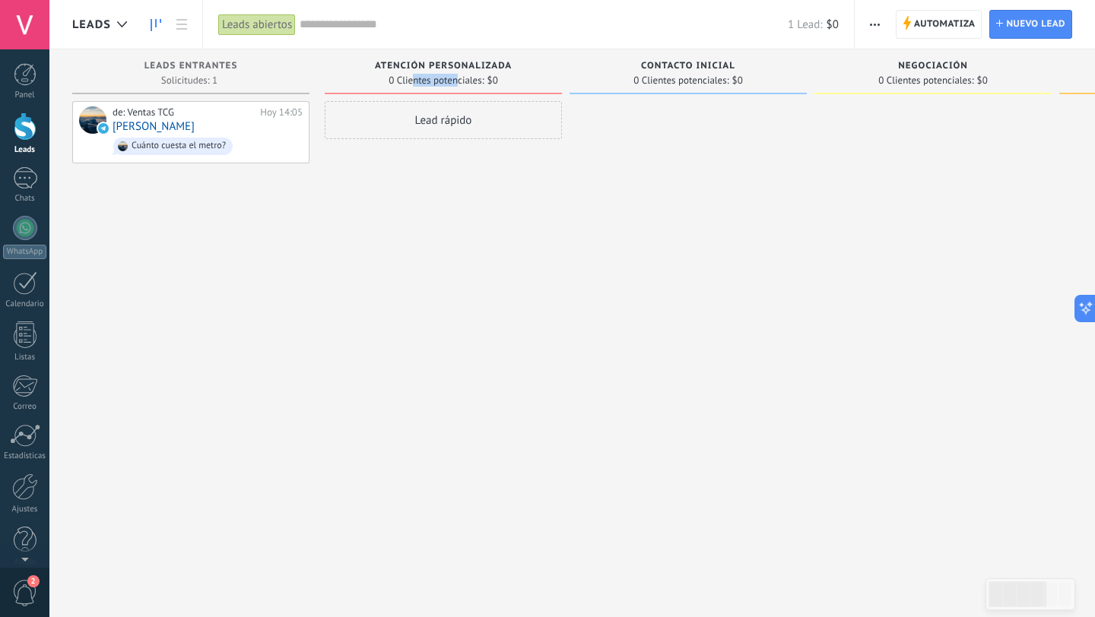
drag, startPoint x: 415, startPoint y: 83, endPoint x: 455, endPoint y: 83, distance: 40.3
click at [455, 83] on span "0 Clientes potenciales:" at bounding box center [435, 80] width 95 height 9
click at [464, 66] on span "Atención Personalizada" at bounding box center [443, 66] width 137 height 11
click at [873, 28] on span "button" at bounding box center [875, 24] width 10 height 29
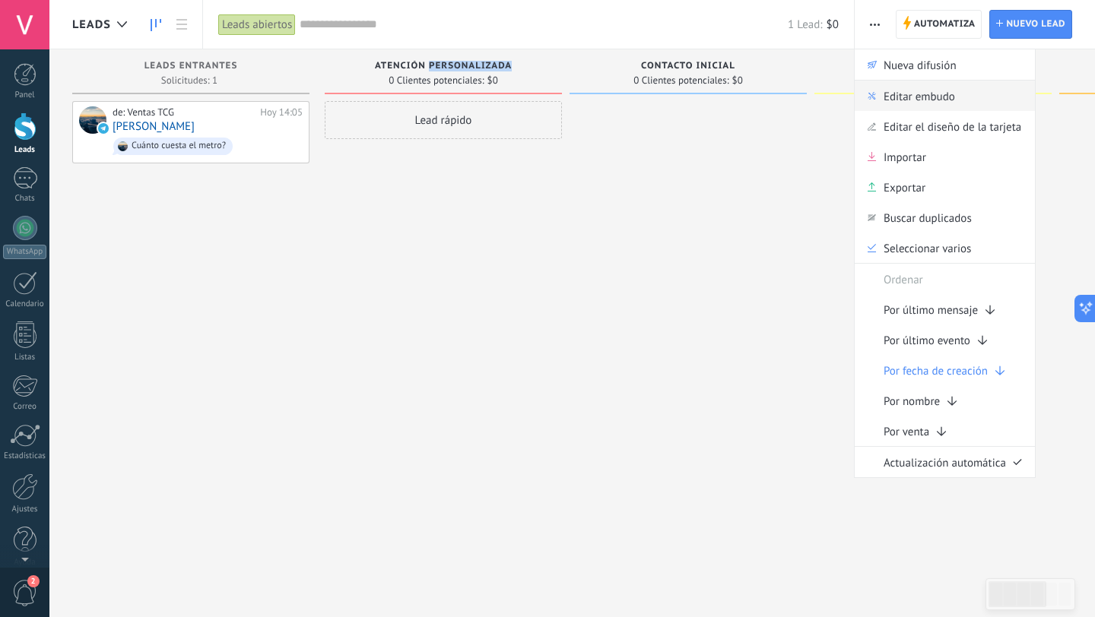
click at [907, 98] on span "Editar embudo" at bounding box center [918, 96] width 71 height 30
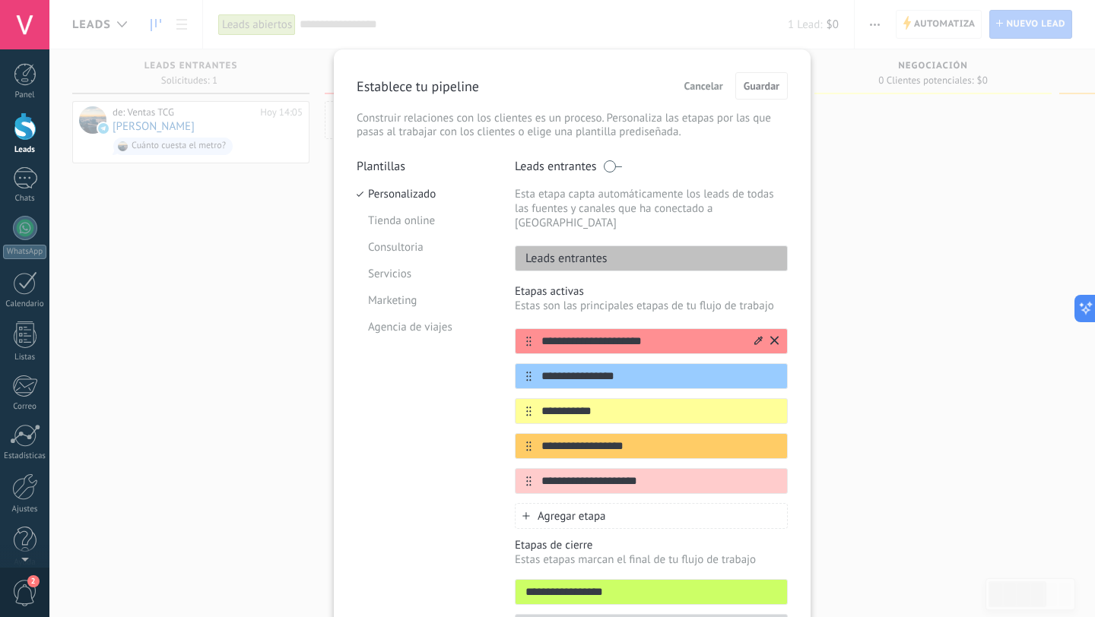
click at [593, 334] on input "**********" at bounding box center [641, 342] width 220 height 16
type input "*"
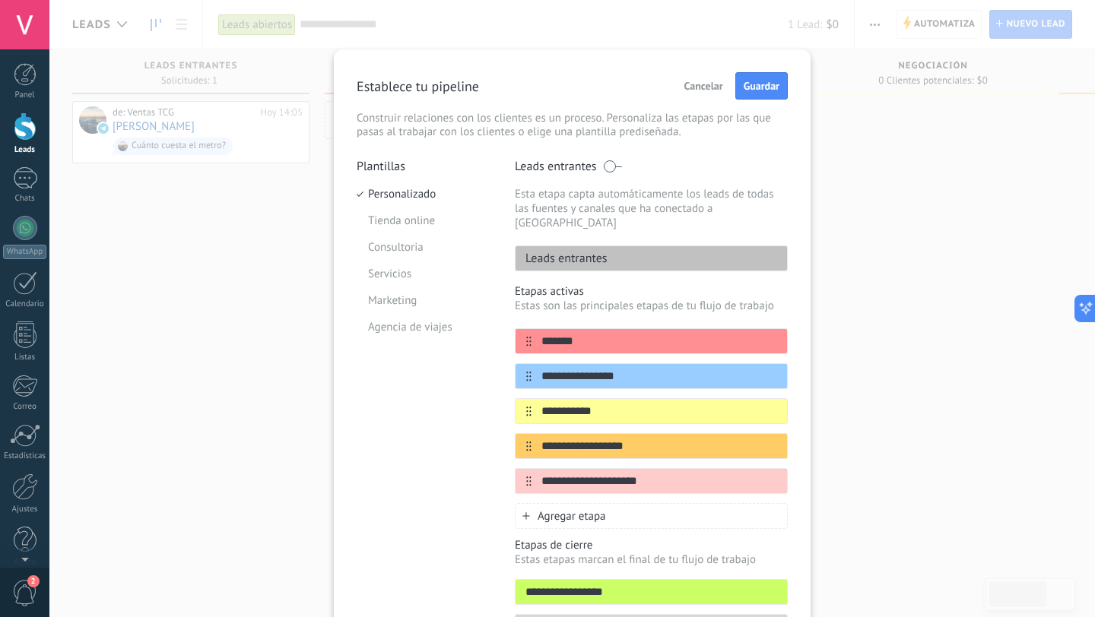
type input "*******"
click at [914, 274] on div "**********" at bounding box center [571, 308] width 1045 height 617
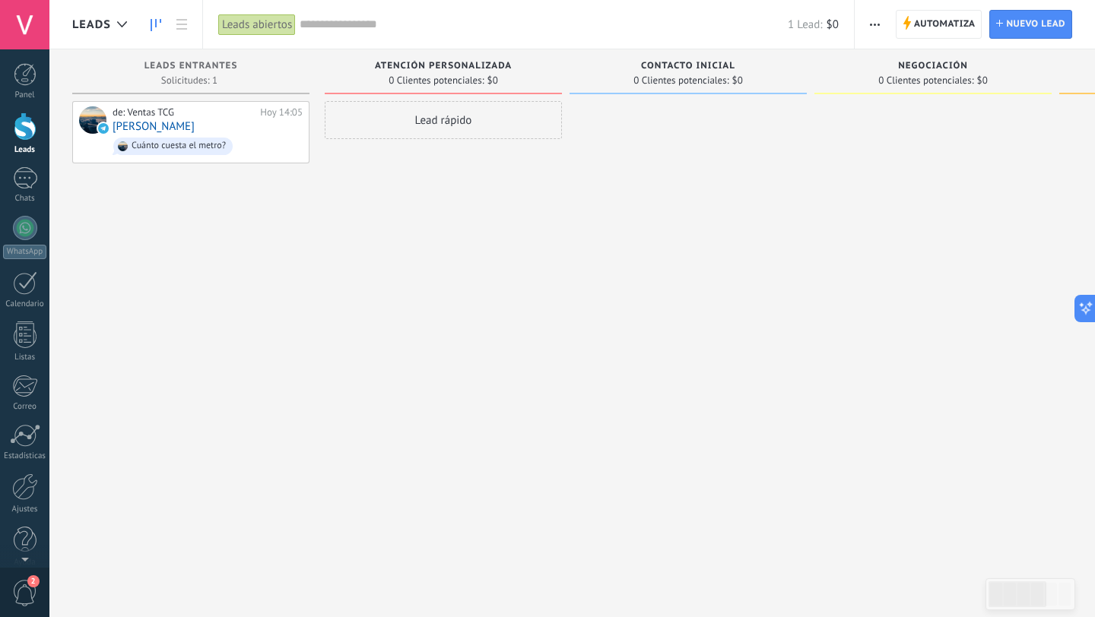
click at [512, 71] on div "Atención Personalizada" at bounding box center [443, 67] width 222 height 13
click at [864, 29] on button "button" at bounding box center [874, 24] width 22 height 29
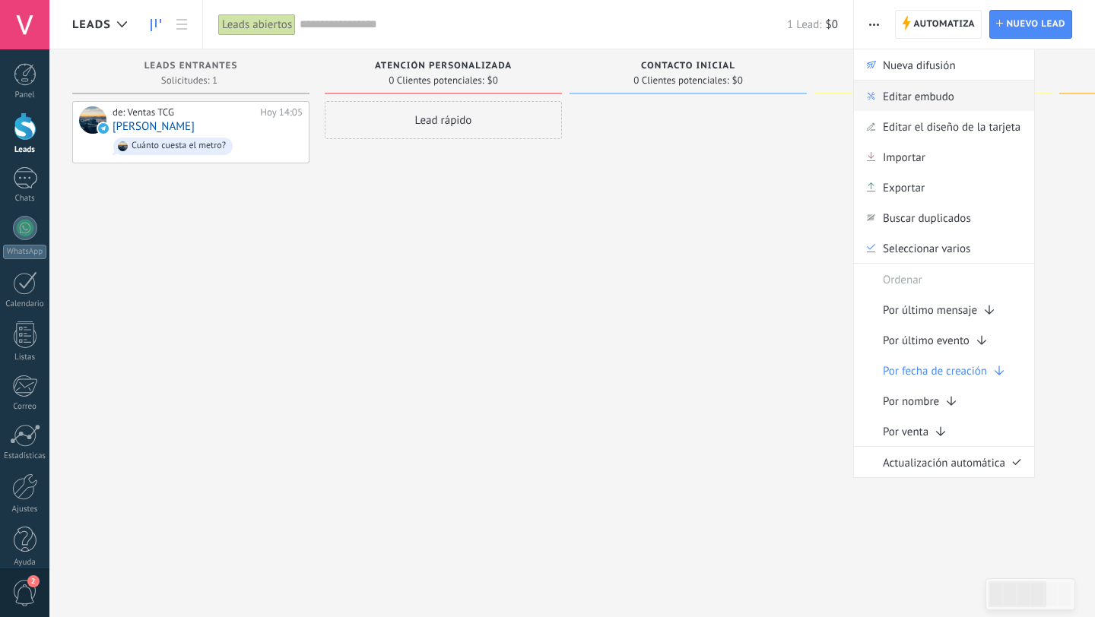
click at [924, 102] on span "Editar embudo" at bounding box center [918, 96] width 71 height 30
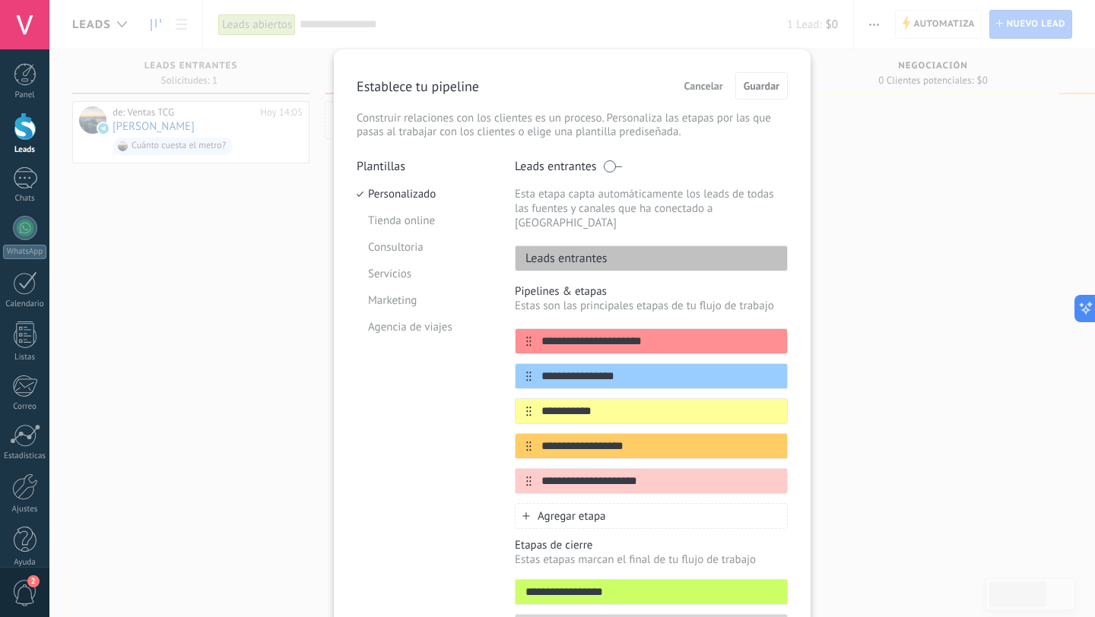
drag, startPoint x: 655, startPoint y: 330, endPoint x: 509, endPoint y: 329, distance: 145.9
click at [509, 329] on div "**********" at bounding box center [572, 404] width 431 height 490
type input "*******"
click at [748, 97] on button "Guardar" at bounding box center [761, 85] width 52 height 27
